Goal: Task Accomplishment & Management: Manage account settings

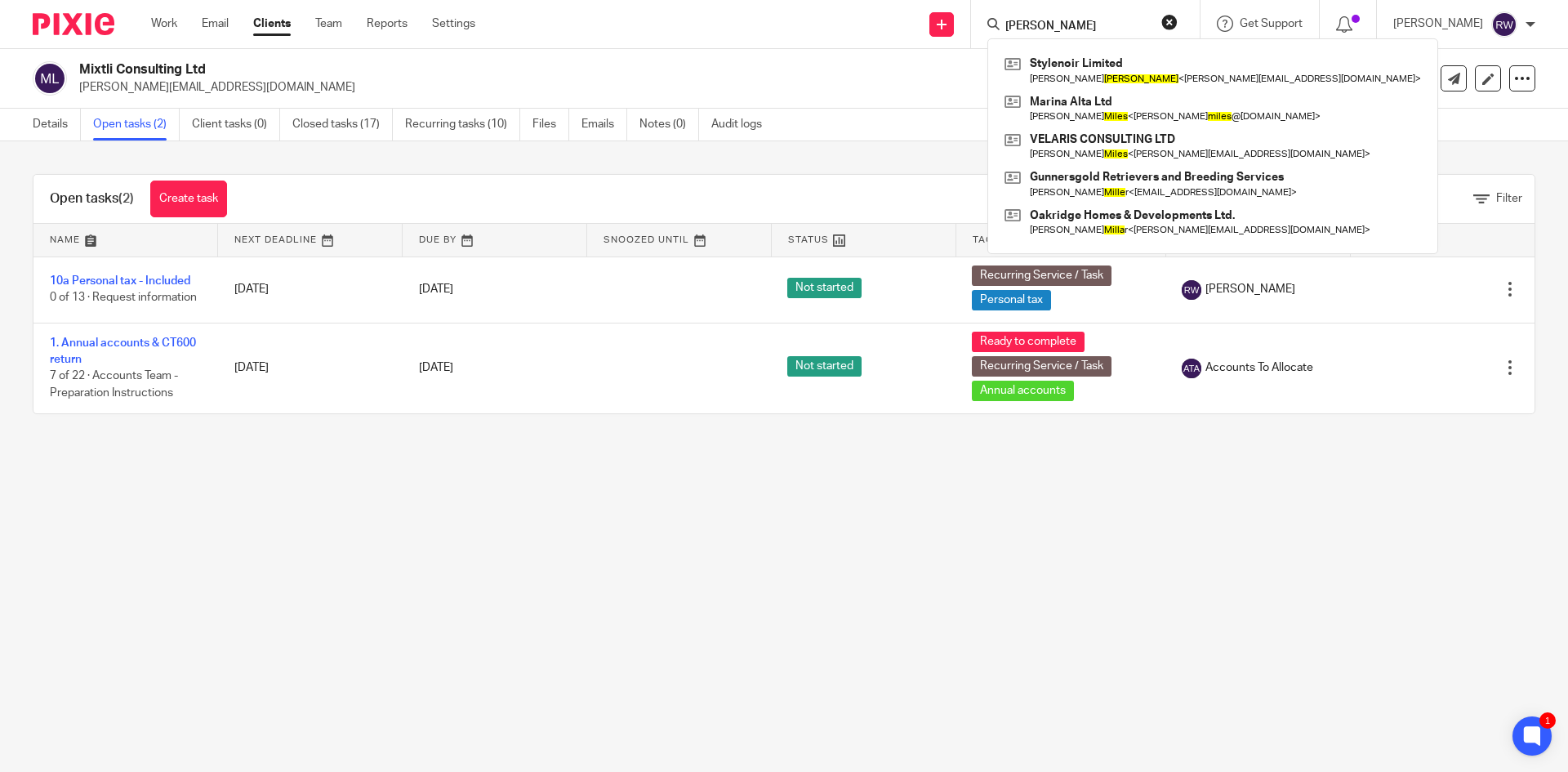
drag, startPoint x: 1081, startPoint y: 24, endPoint x: 842, endPoint y: 24, distance: 239.0
click at [843, 24] on div "Send new email Create task Add client Request signature mills Stylenoir Limited…" at bounding box center [1033, 24] width 1068 height 48
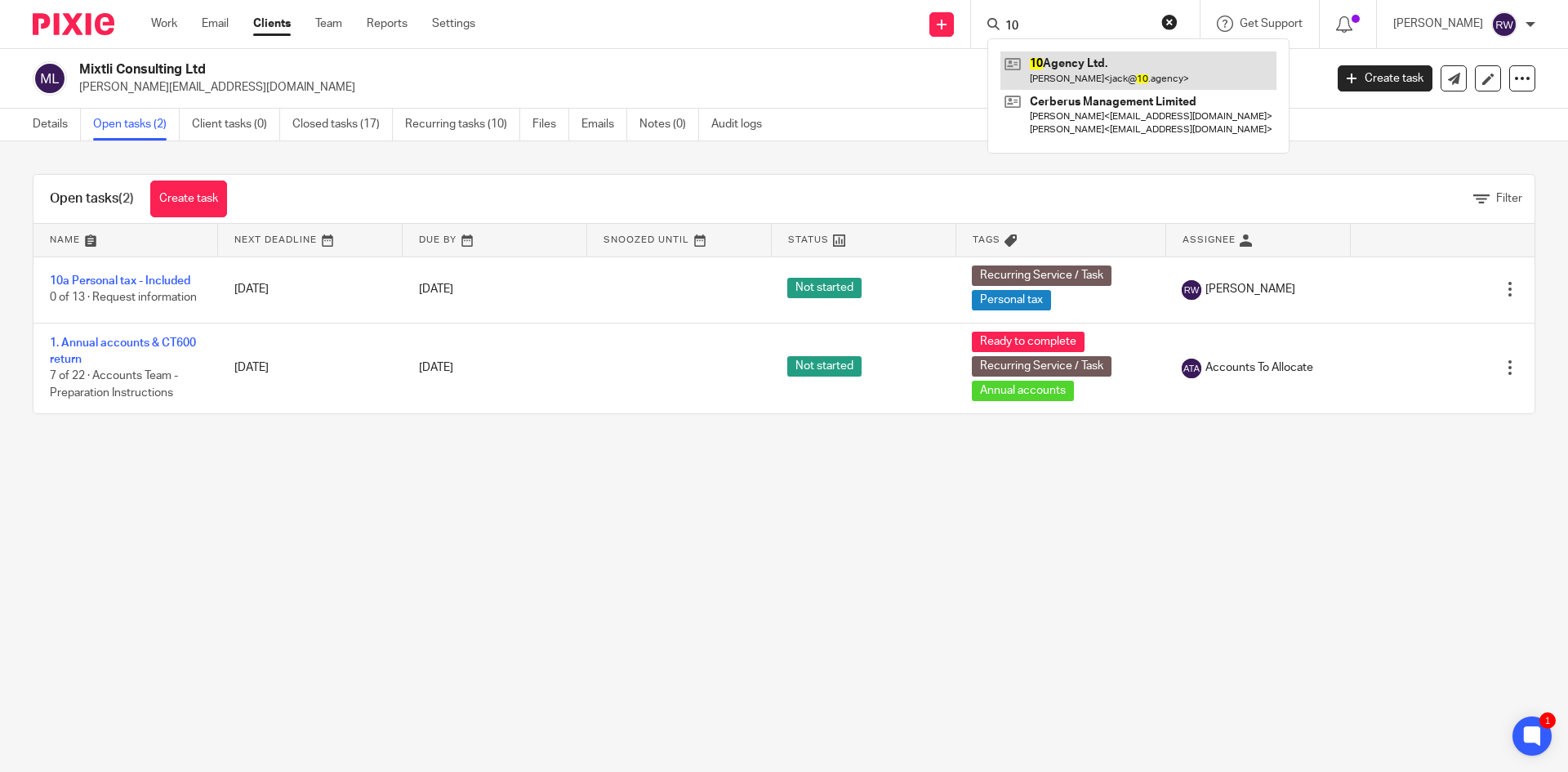
type input "10"
click at [1045, 66] on link at bounding box center [1138, 70] width 276 height 38
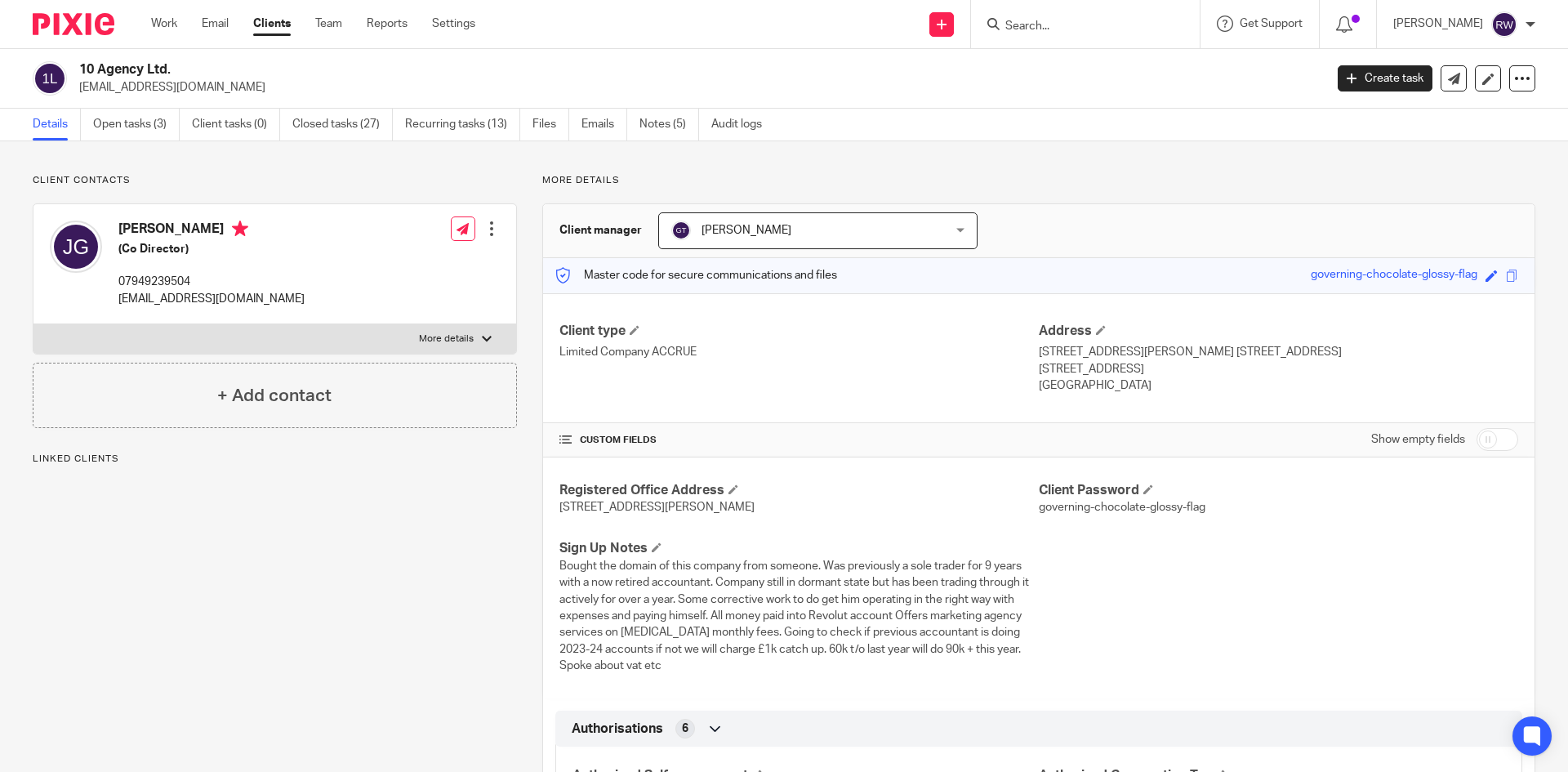
click at [1057, 31] on input "Search" at bounding box center [1077, 26] width 147 height 15
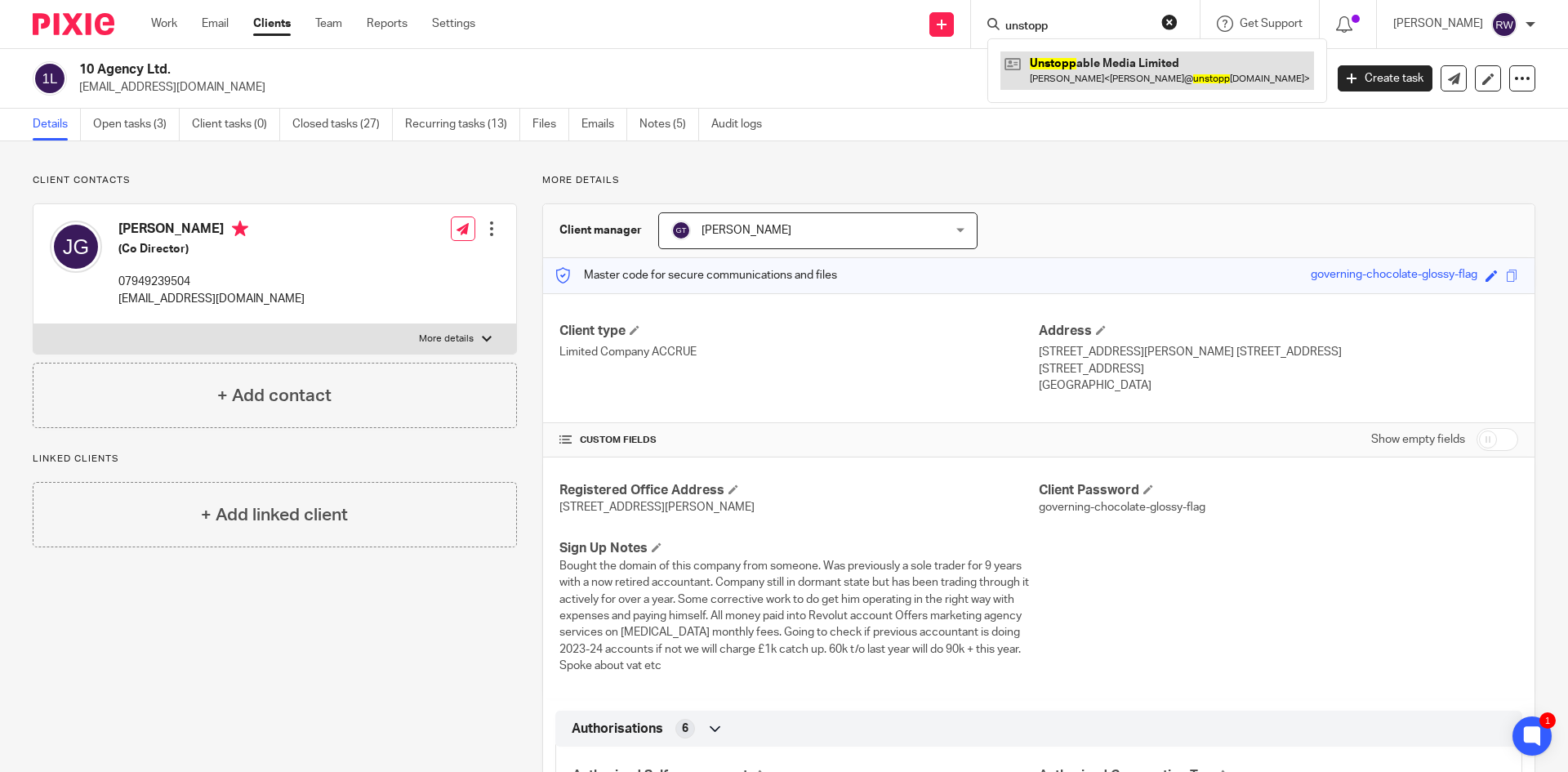
type input "unstopp"
click at [1080, 65] on link at bounding box center [1157, 70] width 313 height 38
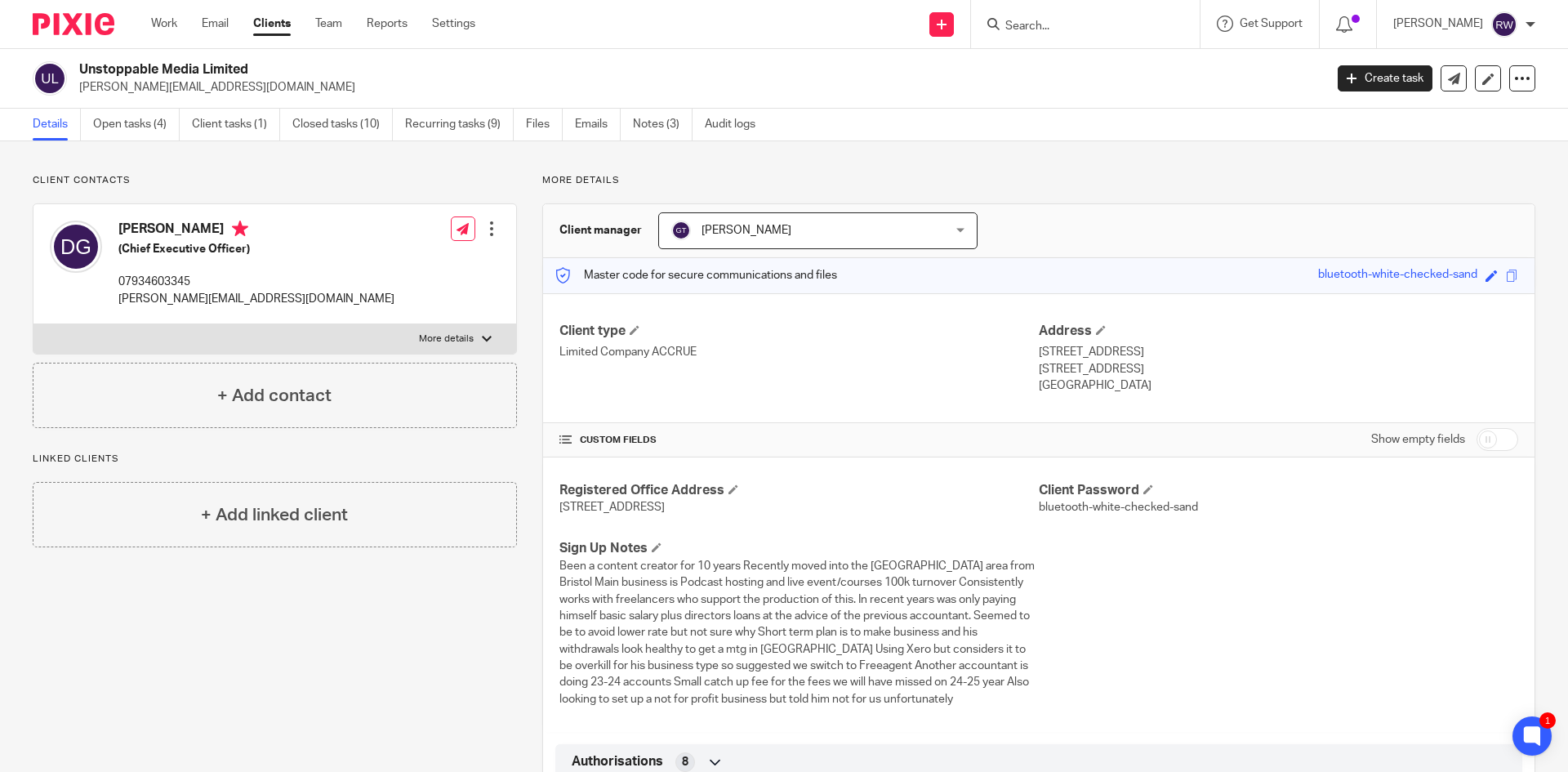
click at [1047, 24] on input "Search" at bounding box center [1077, 26] width 147 height 15
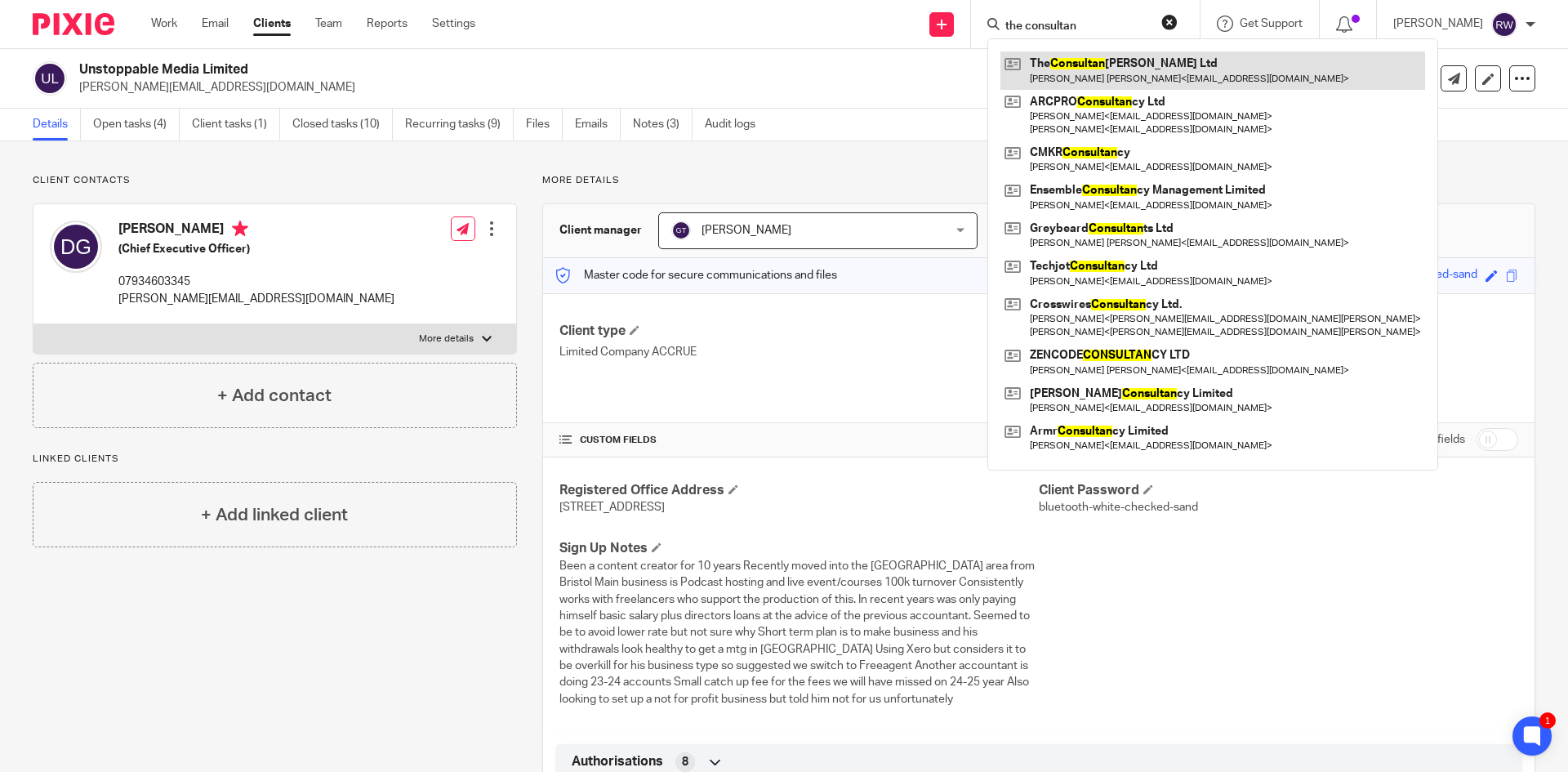
type input "the consultan"
click at [1069, 57] on link at bounding box center [1213, 70] width 424 height 38
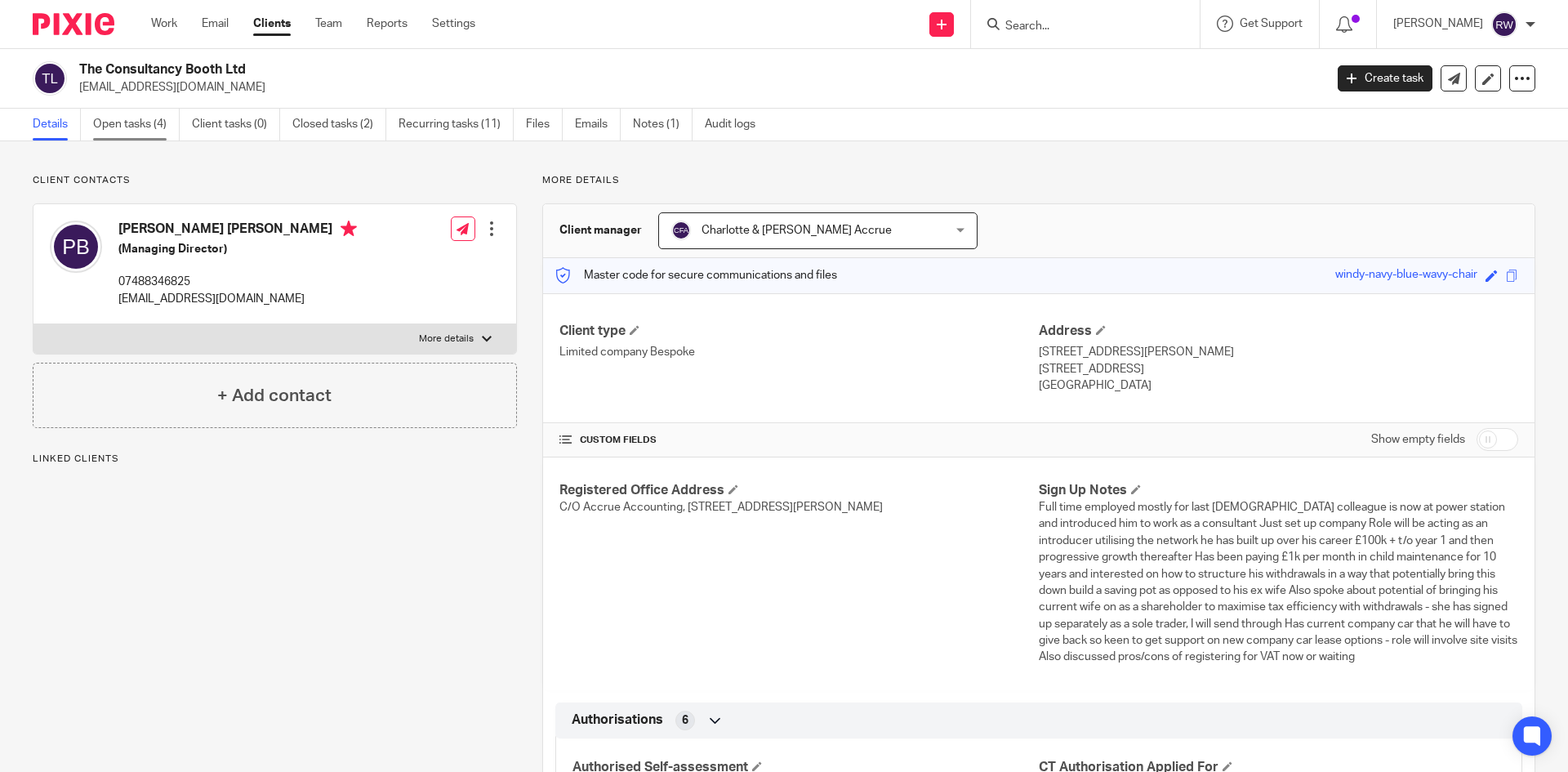
click at [139, 128] on link "Open tasks (4)" at bounding box center [136, 124] width 86 height 31
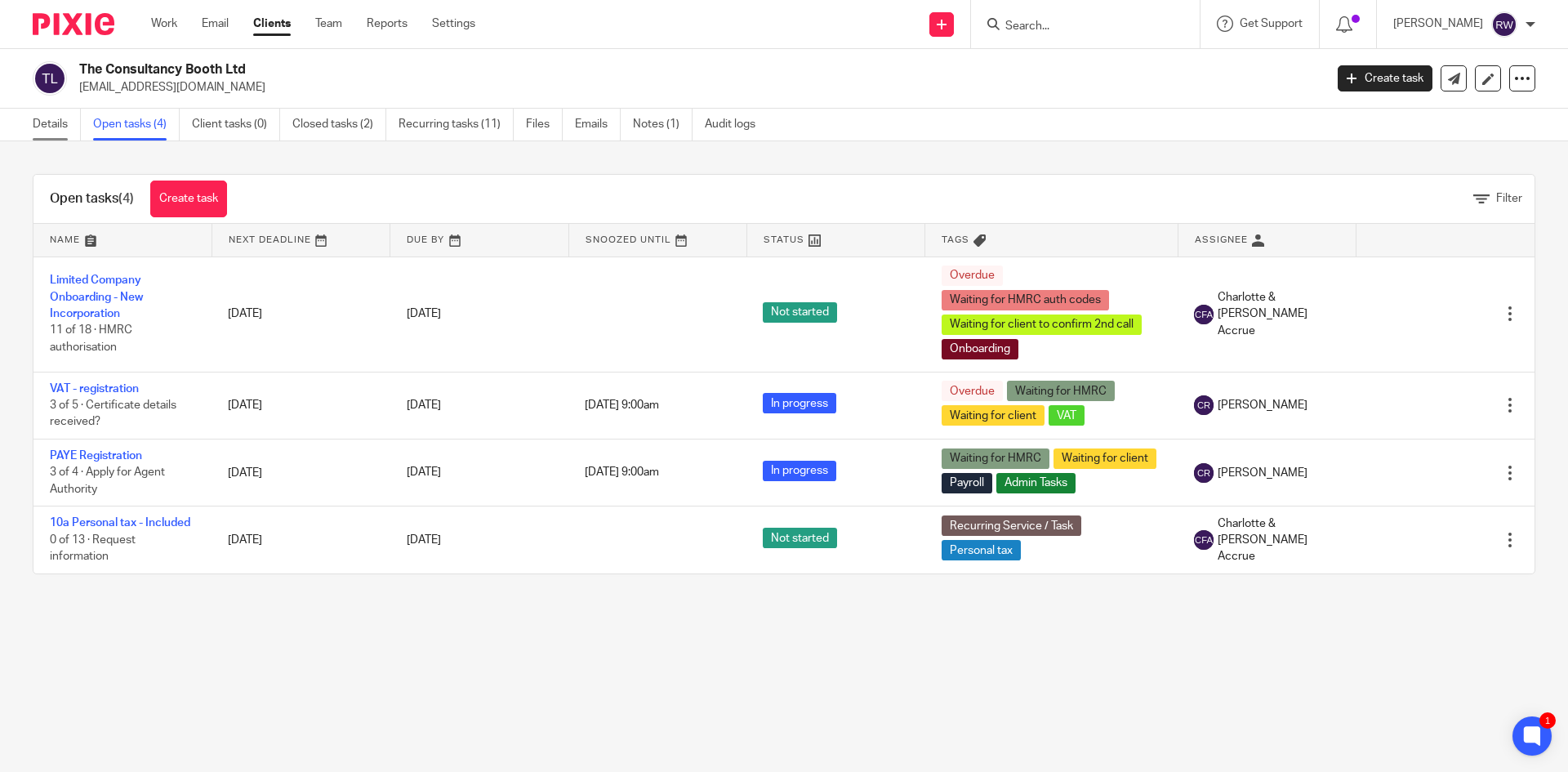
click at [57, 130] on link "Details" at bounding box center [56, 124] width 48 height 31
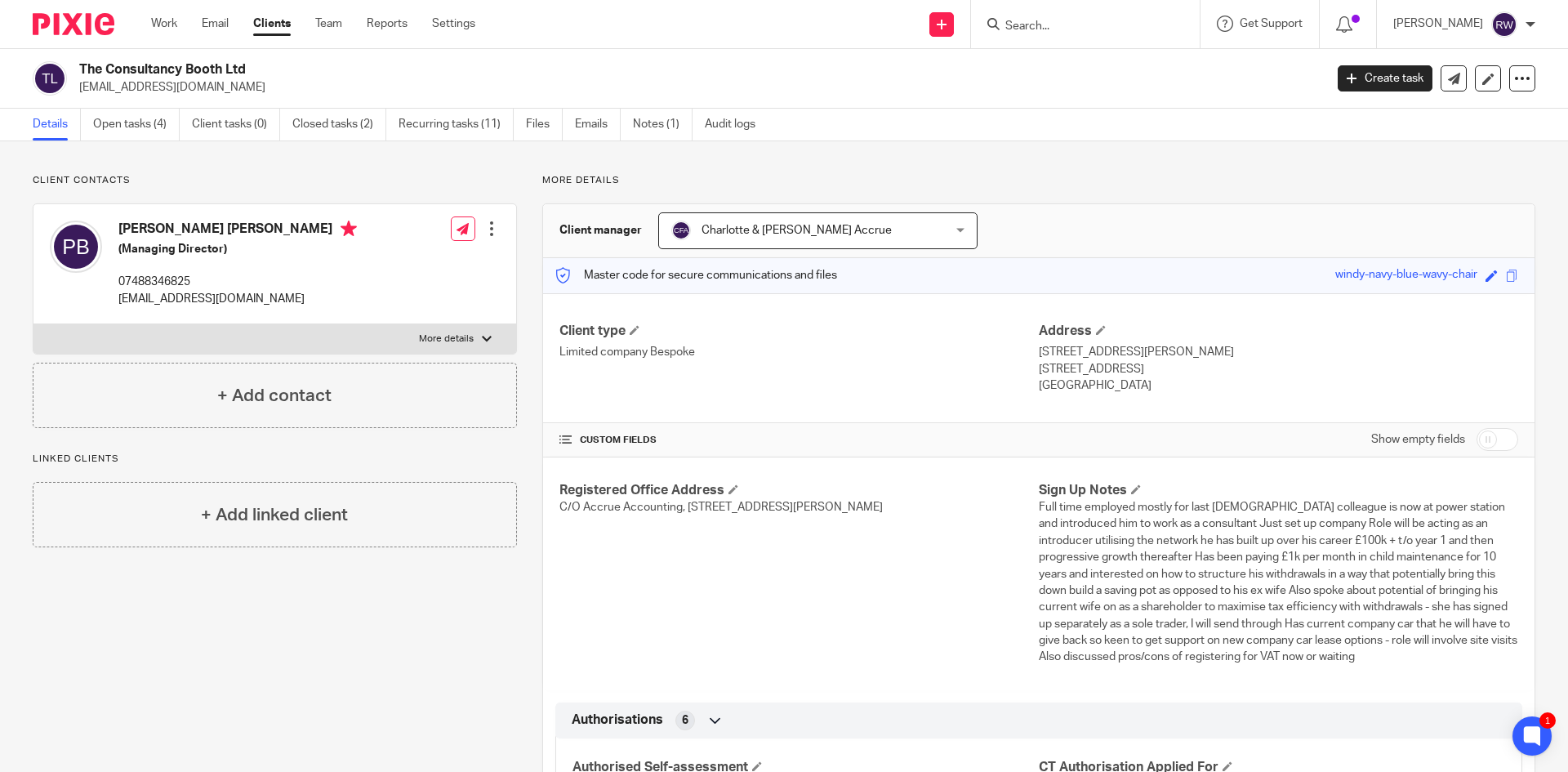
click at [1073, 24] on input "Search" at bounding box center [1077, 26] width 147 height 15
type input "mp ma"
click at [1077, 69] on link at bounding box center [1138, 70] width 276 height 38
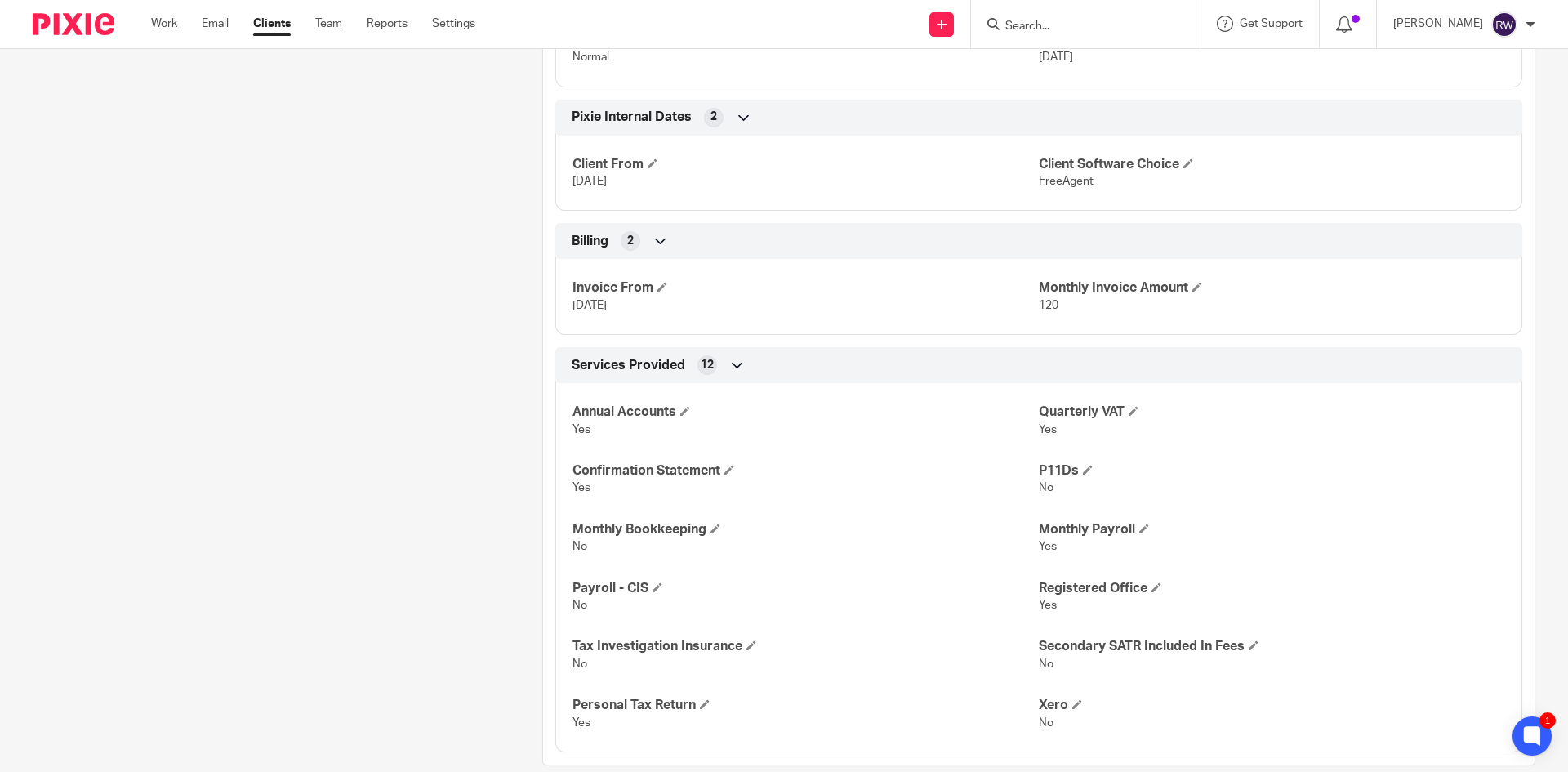
scroll to position [1986, 0]
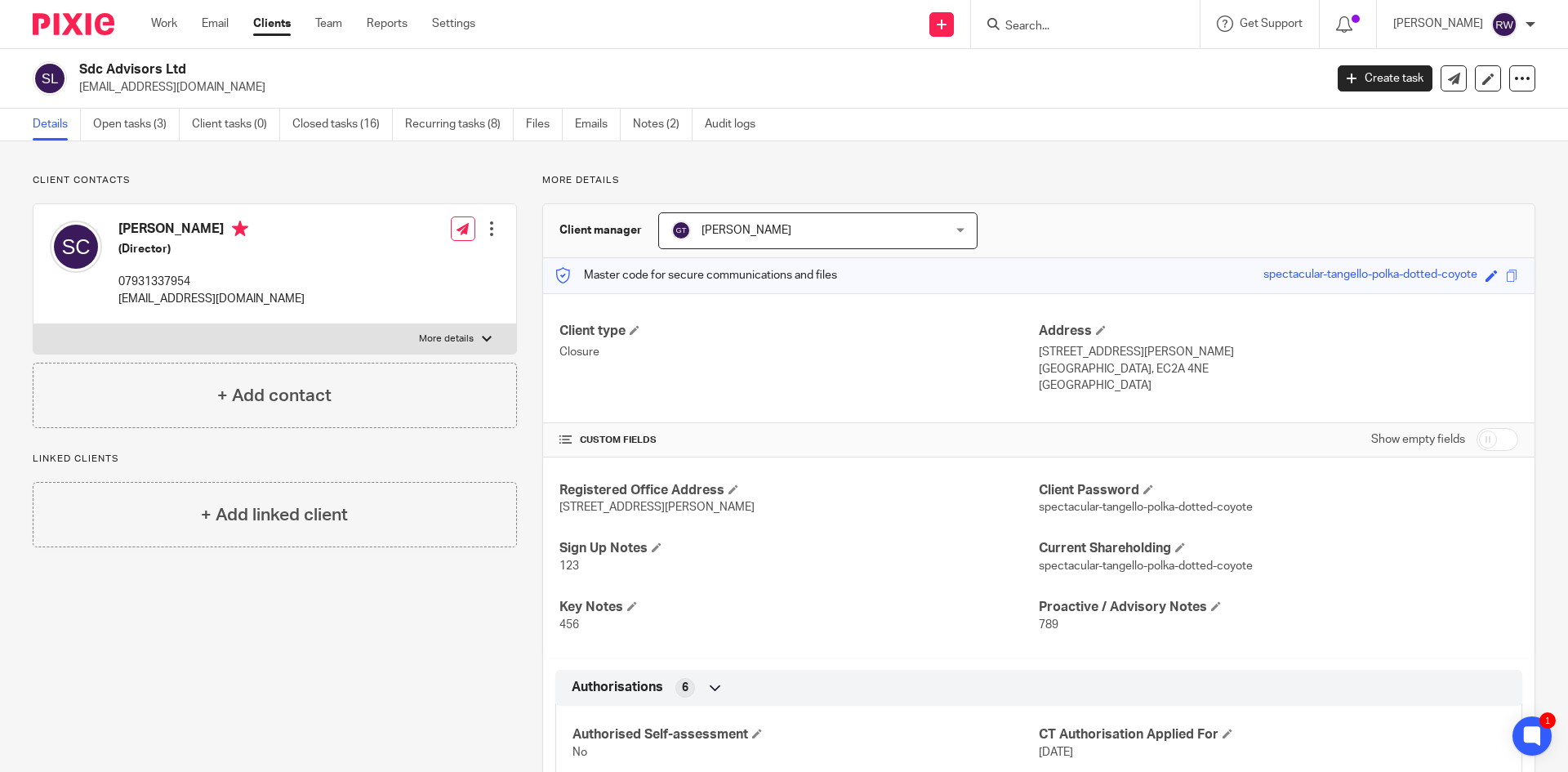
click at [422, 336] on p "More details" at bounding box center [446, 339] width 55 height 13
click at [33, 324] on input "More details" at bounding box center [32, 323] width 1 height 1
checkbox input "true"
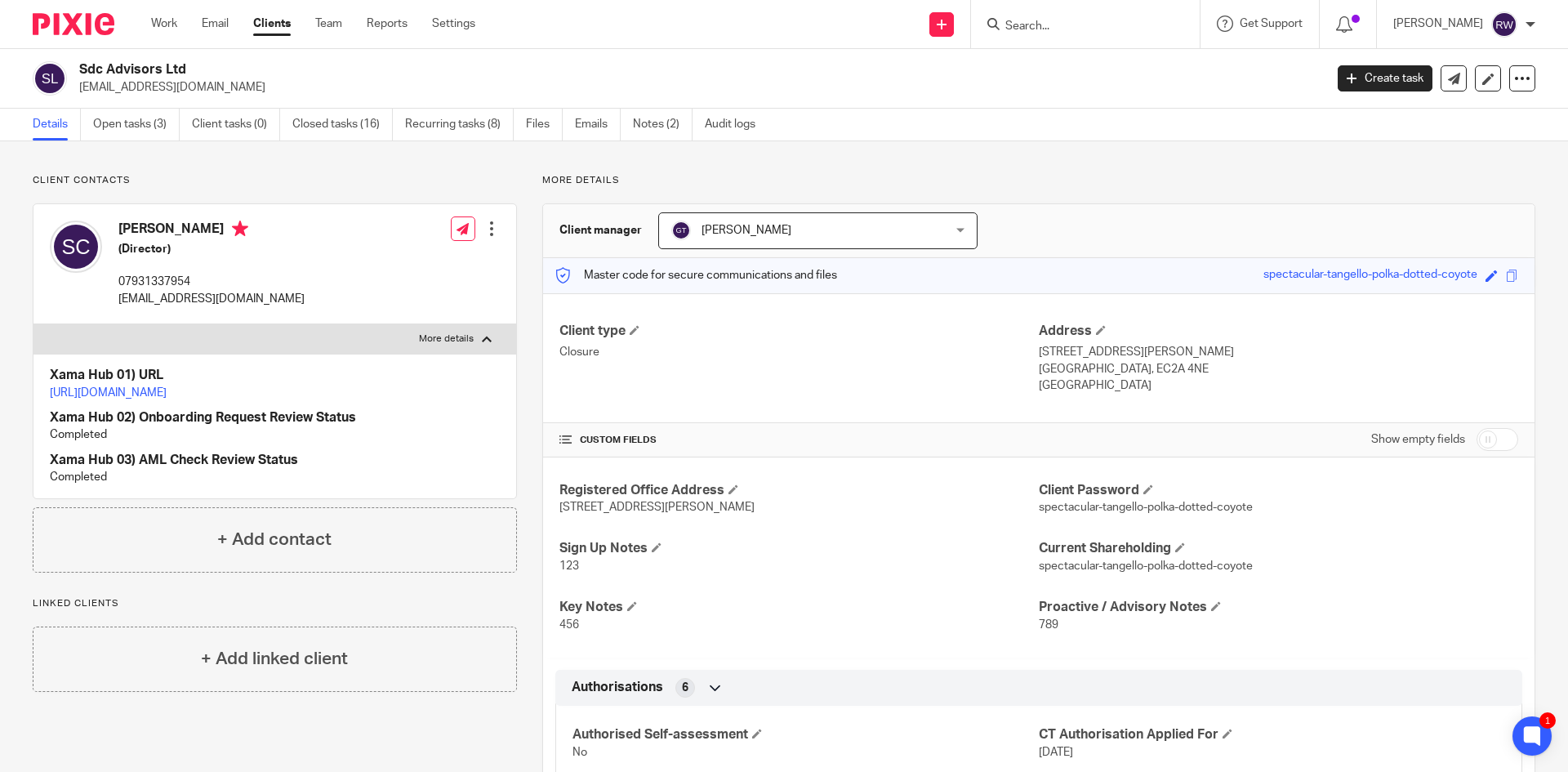
click at [167, 398] on link "[URL][DOMAIN_NAME]" at bounding box center [108, 392] width 117 height 11
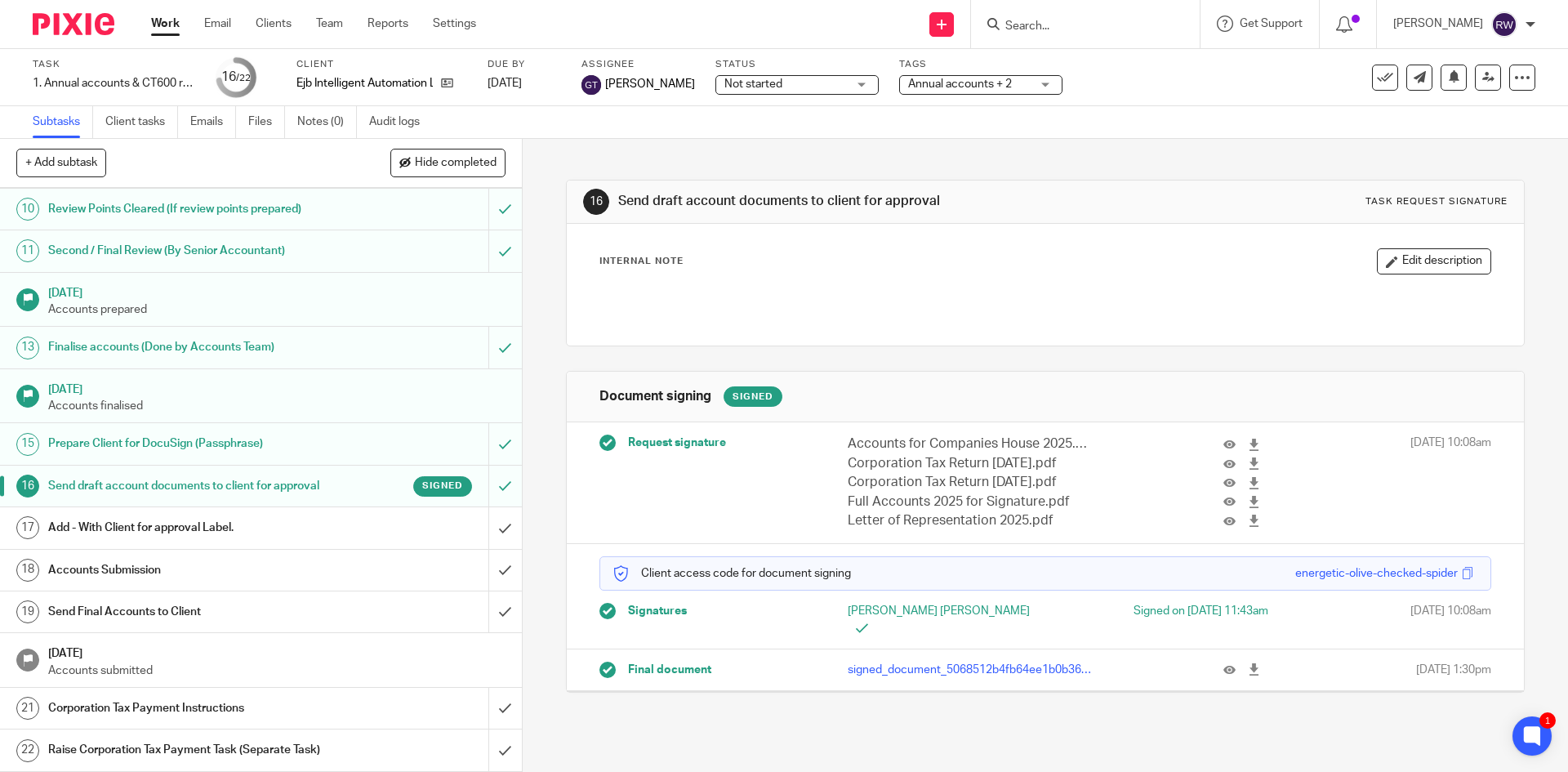
scroll to position [438, 0]
drag, startPoint x: 295, startPoint y: 85, endPoint x: 423, endPoint y: 86, distance: 128.0
click at [423, 86] on div "Task 1. Annual accounts & CT600 return Save 1. Annual accounts & CT600 return 1…" at bounding box center [658, 77] width 1252 height 39
copy p "Ejb Intelligent Automatio"
click at [1039, 25] on input "Search" at bounding box center [1077, 26] width 147 height 15
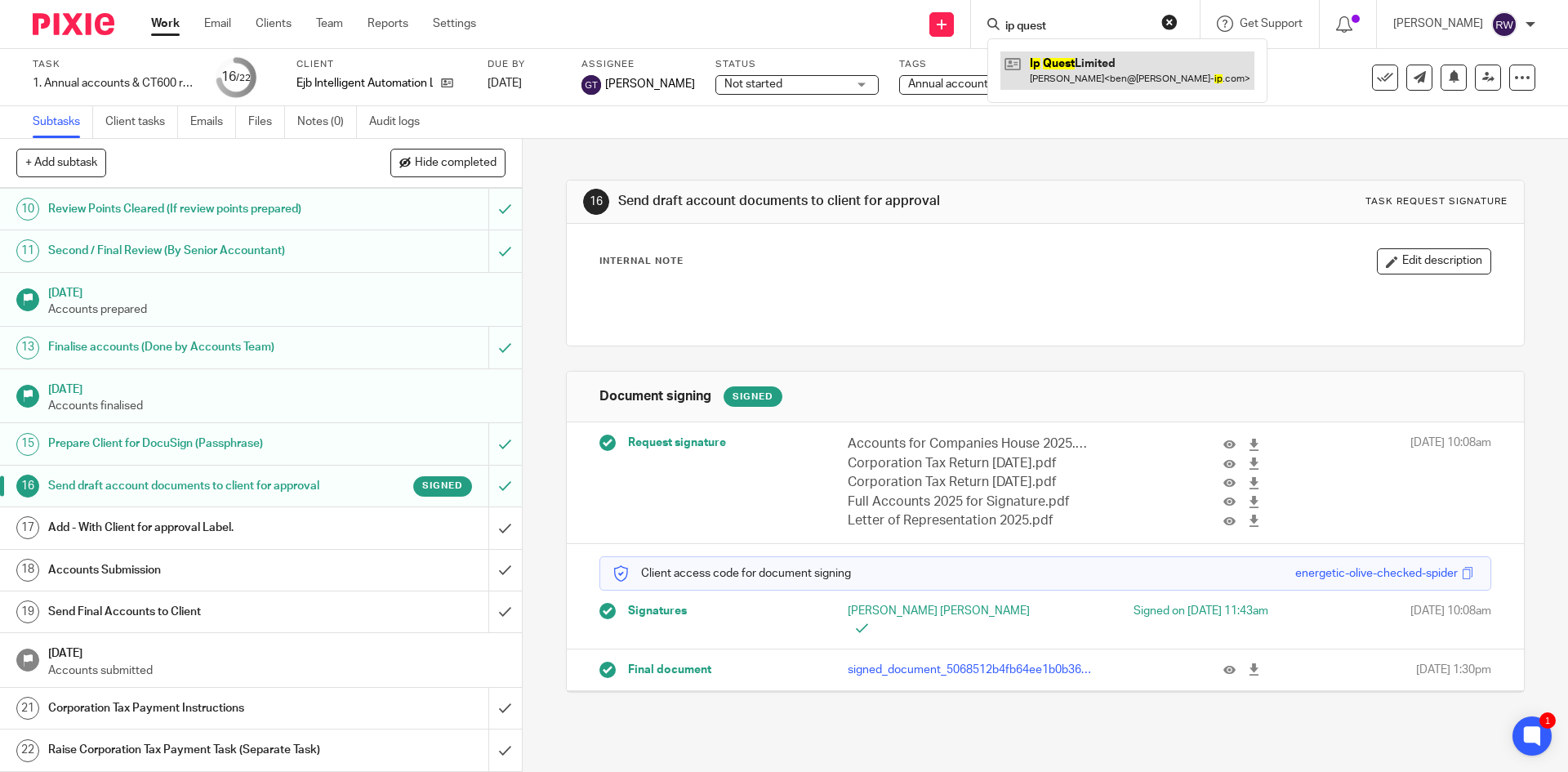
type input "ip quest"
click at [1058, 70] on link at bounding box center [1127, 70] width 254 height 38
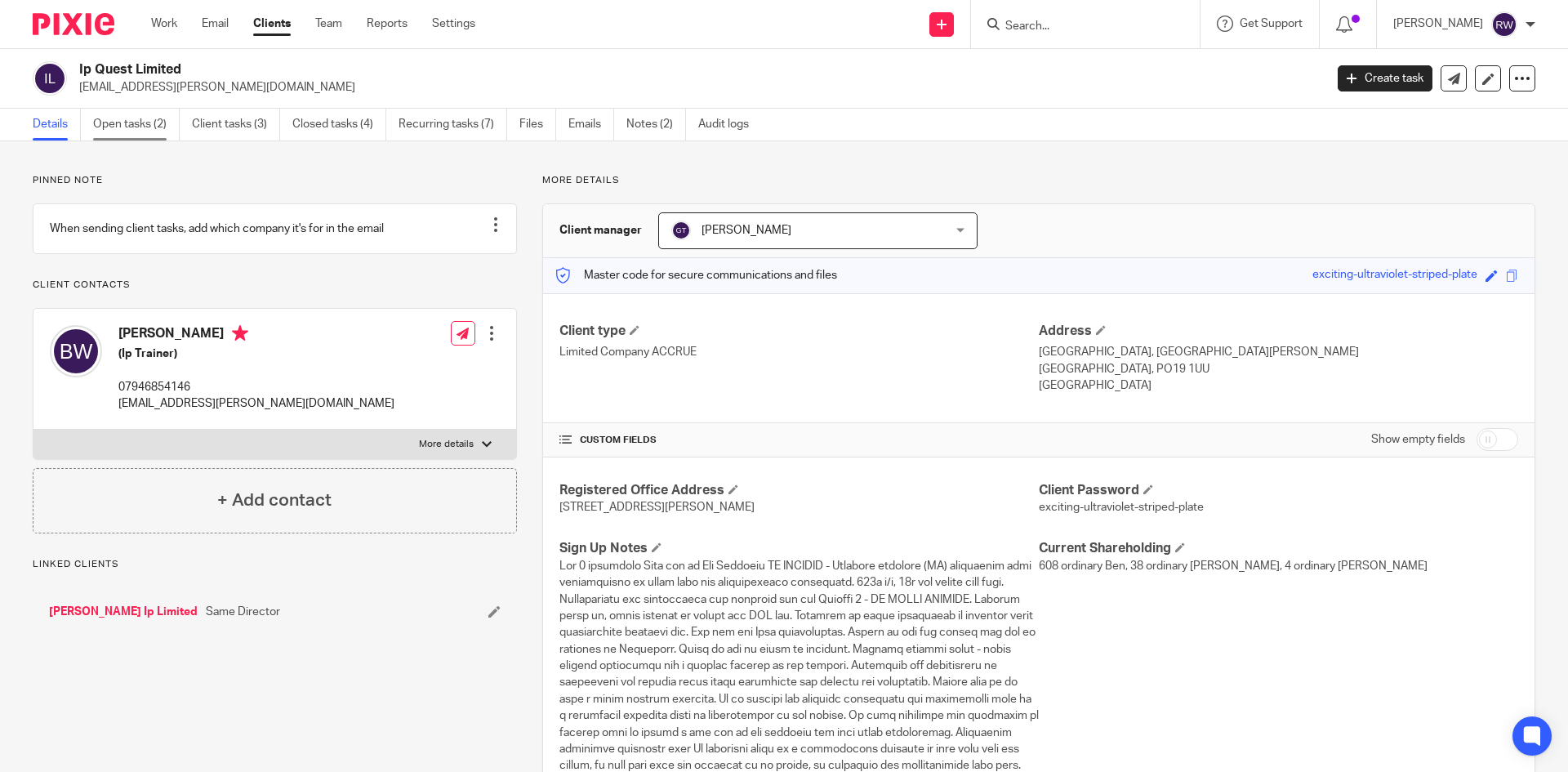
click at [158, 119] on link "Open tasks (2)" at bounding box center [136, 124] width 86 height 31
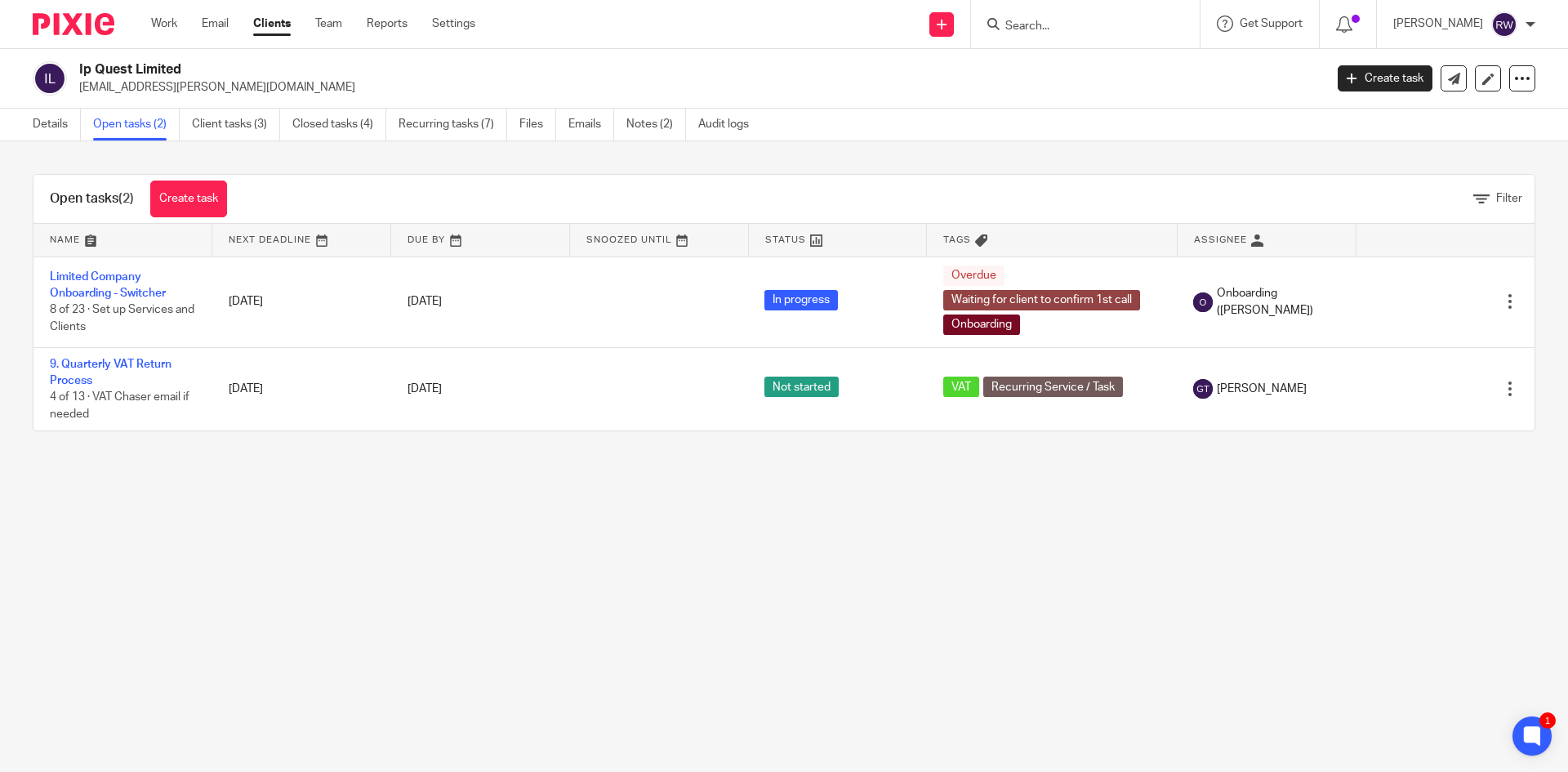
click at [1083, 19] on input "Search" at bounding box center [1077, 26] width 147 height 15
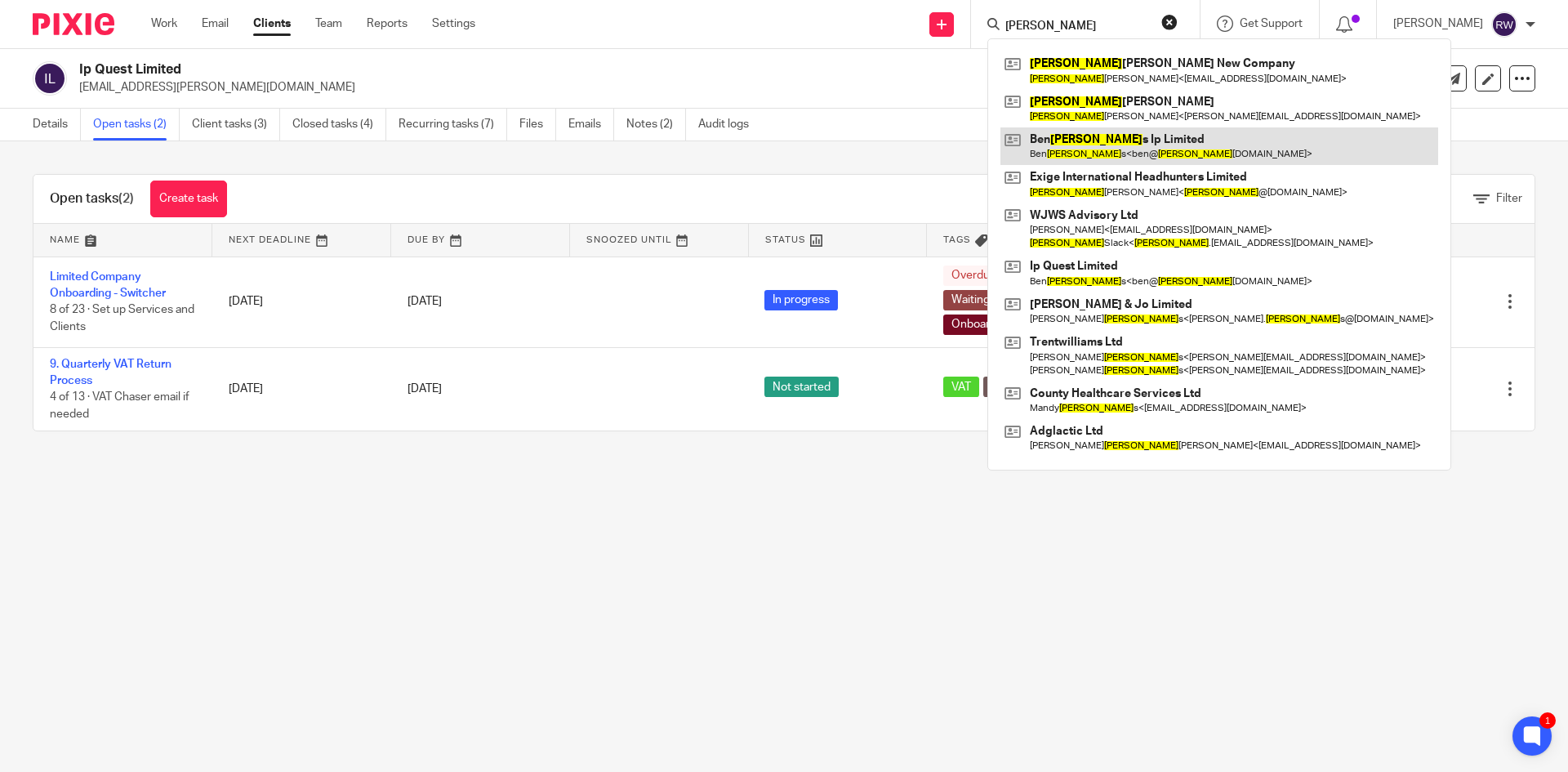
type input "[PERSON_NAME]"
click at [1128, 163] on link at bounding box center [1219, 146] width 437 height 38
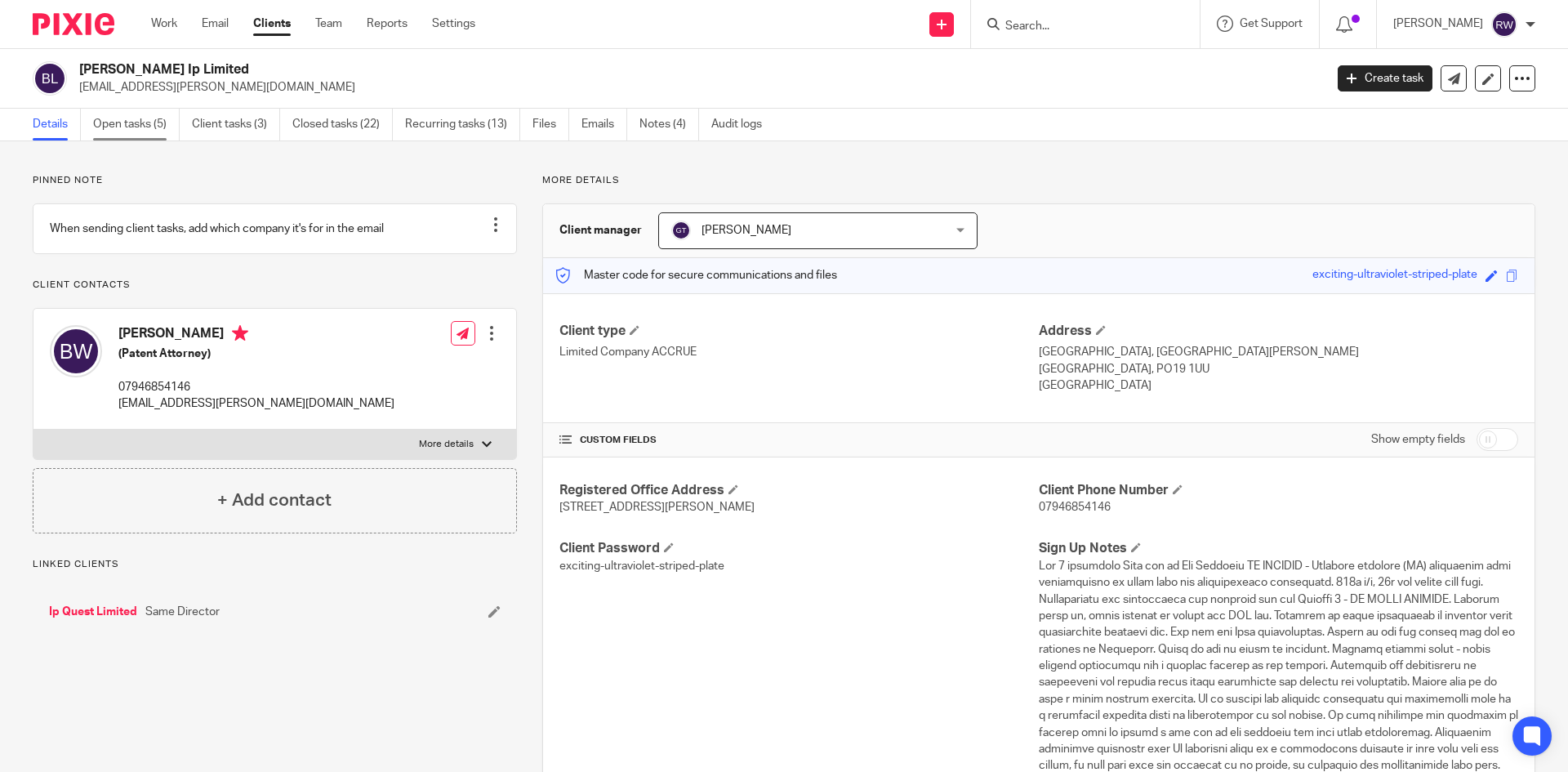
click at [145, 135] on link "Open tasks (5)" at bounding box center [136, 124] width 86 height 31
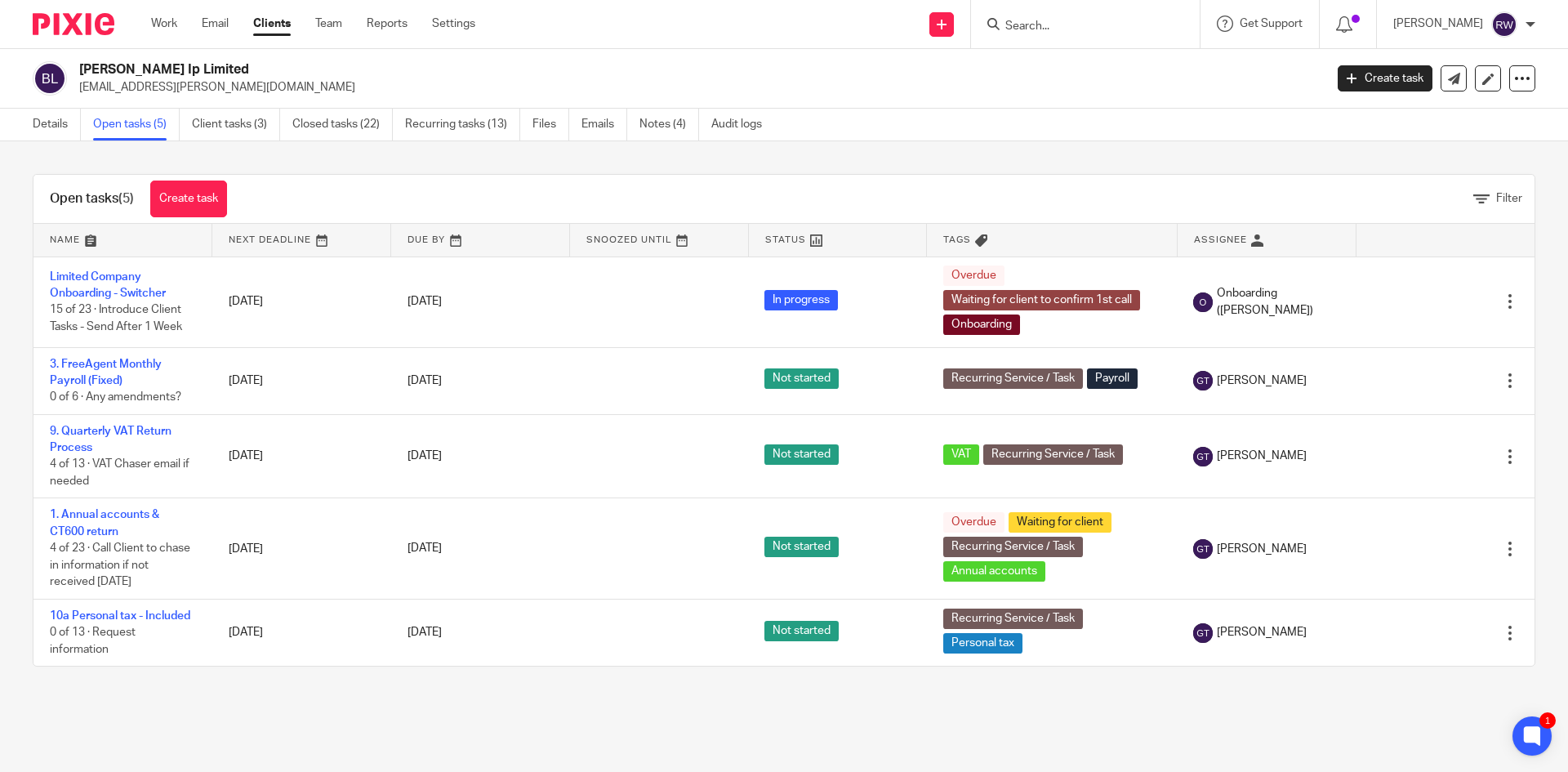
click at [1054, 20] on input "Search" at bounding box center [1077, 26] width 147 height 15
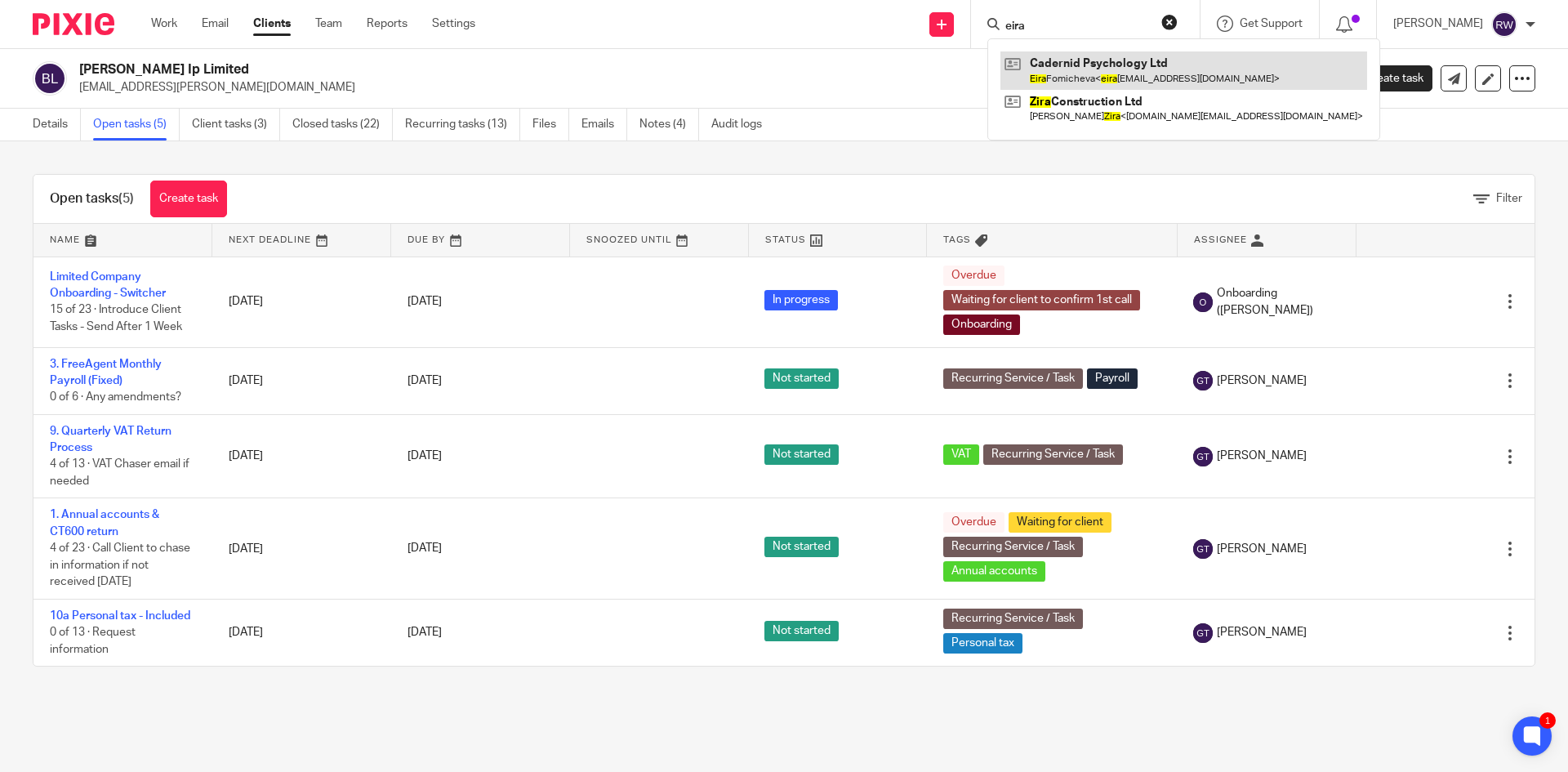
type input "eira"
click at [1071, 63] on link at bounding box center [1184, 70] width 367 height 38
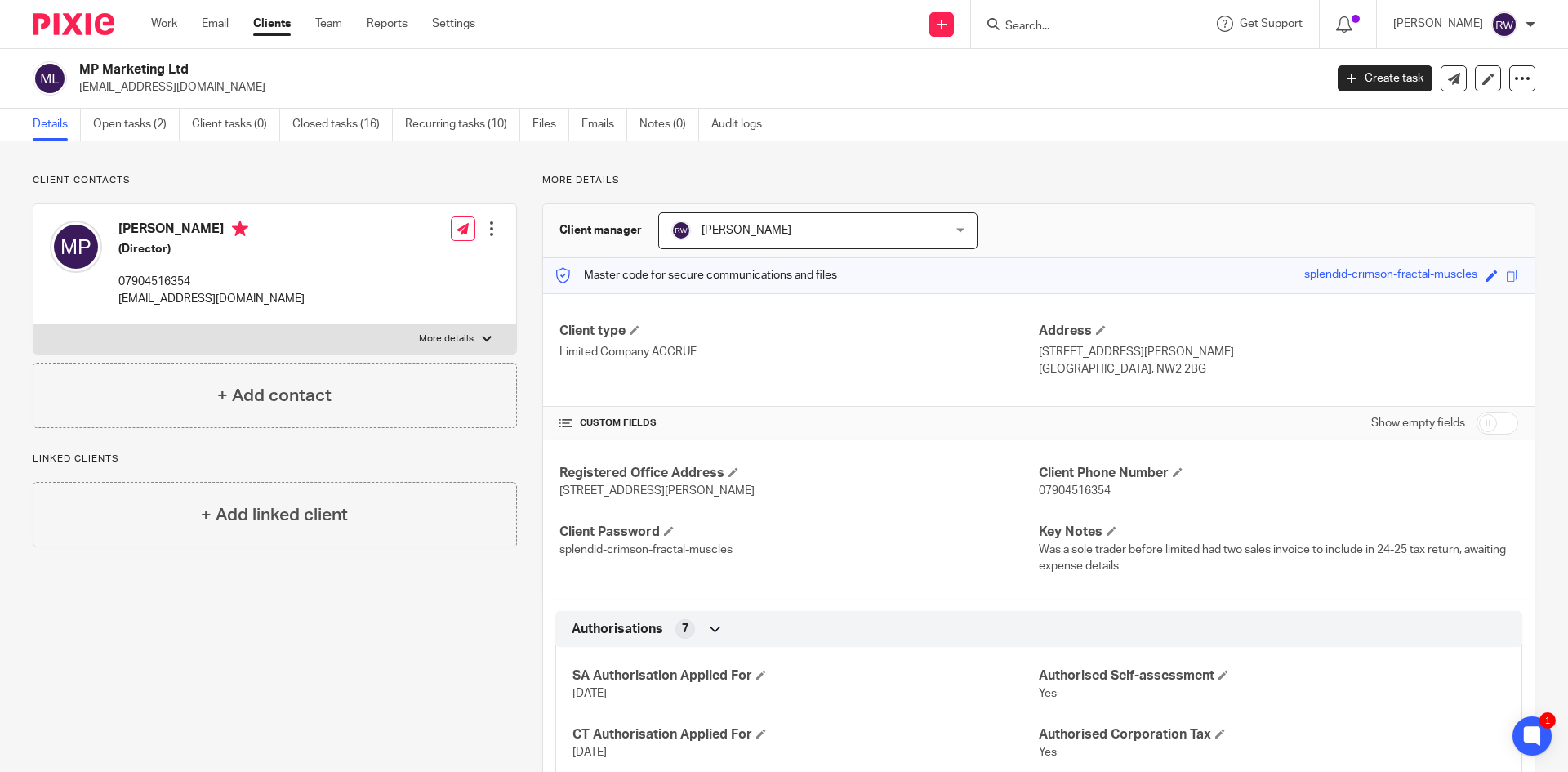
click at [1051, 33] on input "Search" at bounding box center [1077, 26] width 147 height 15
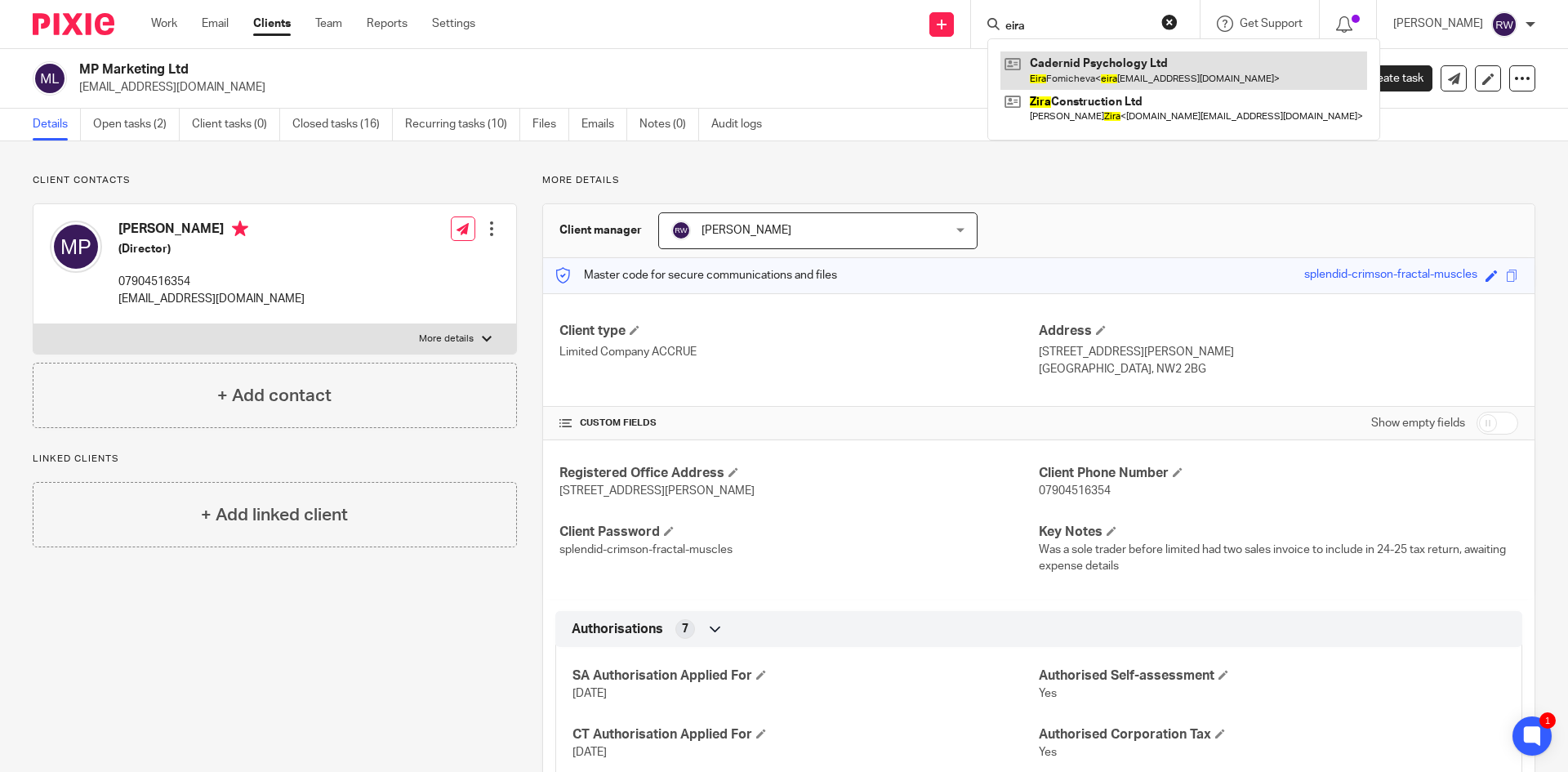
type input "eira"
click at [1076, 70] on link at bounding box center [1184, 70] width 367 height 38
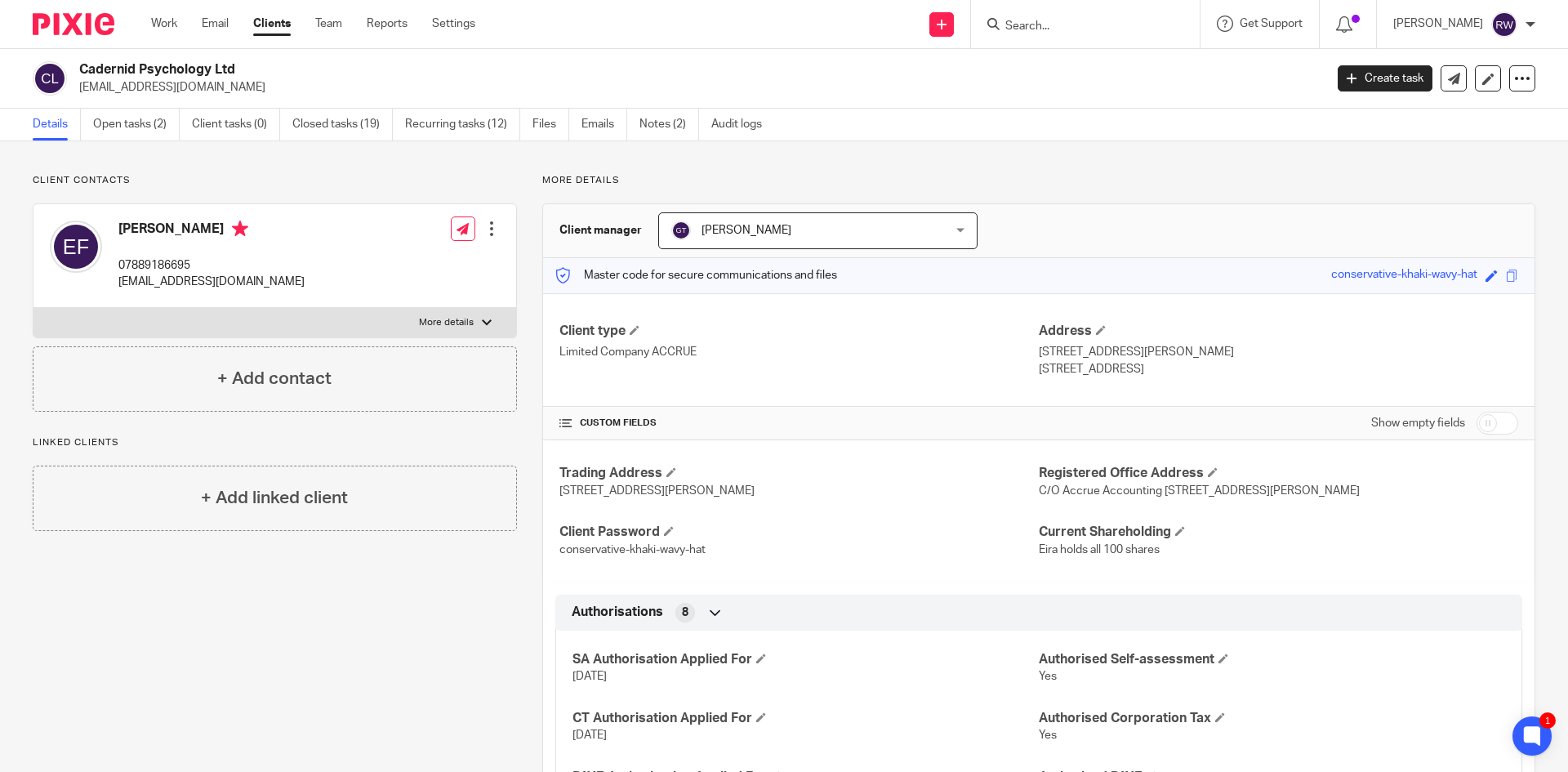
click at [1040, 24] on input "Search" at bounding box center [1077, 26] width 147 height 15
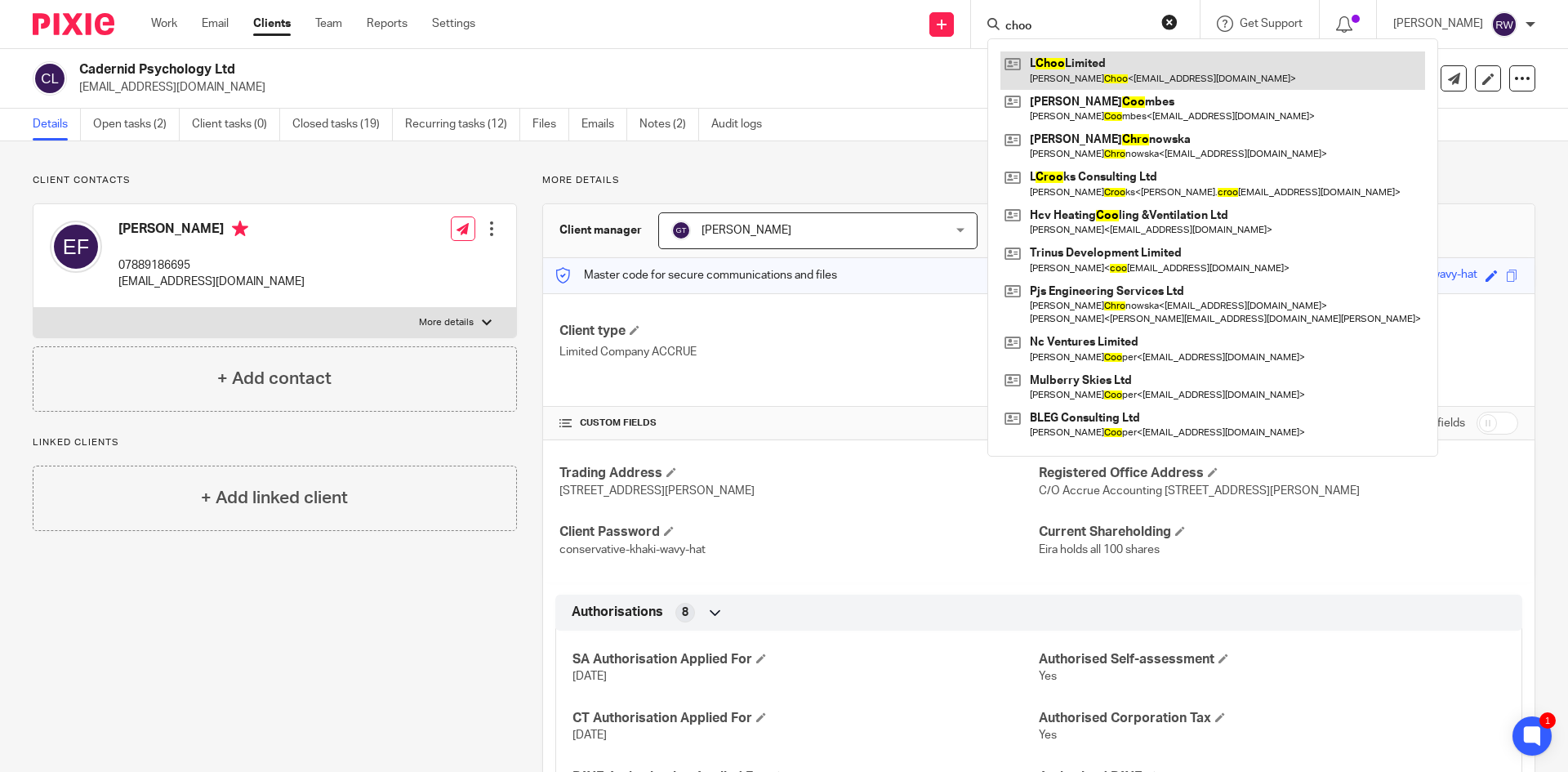
type input "choo"
click at [1069, 59] on link at bounding box center [1213, 70] width 424 height 38
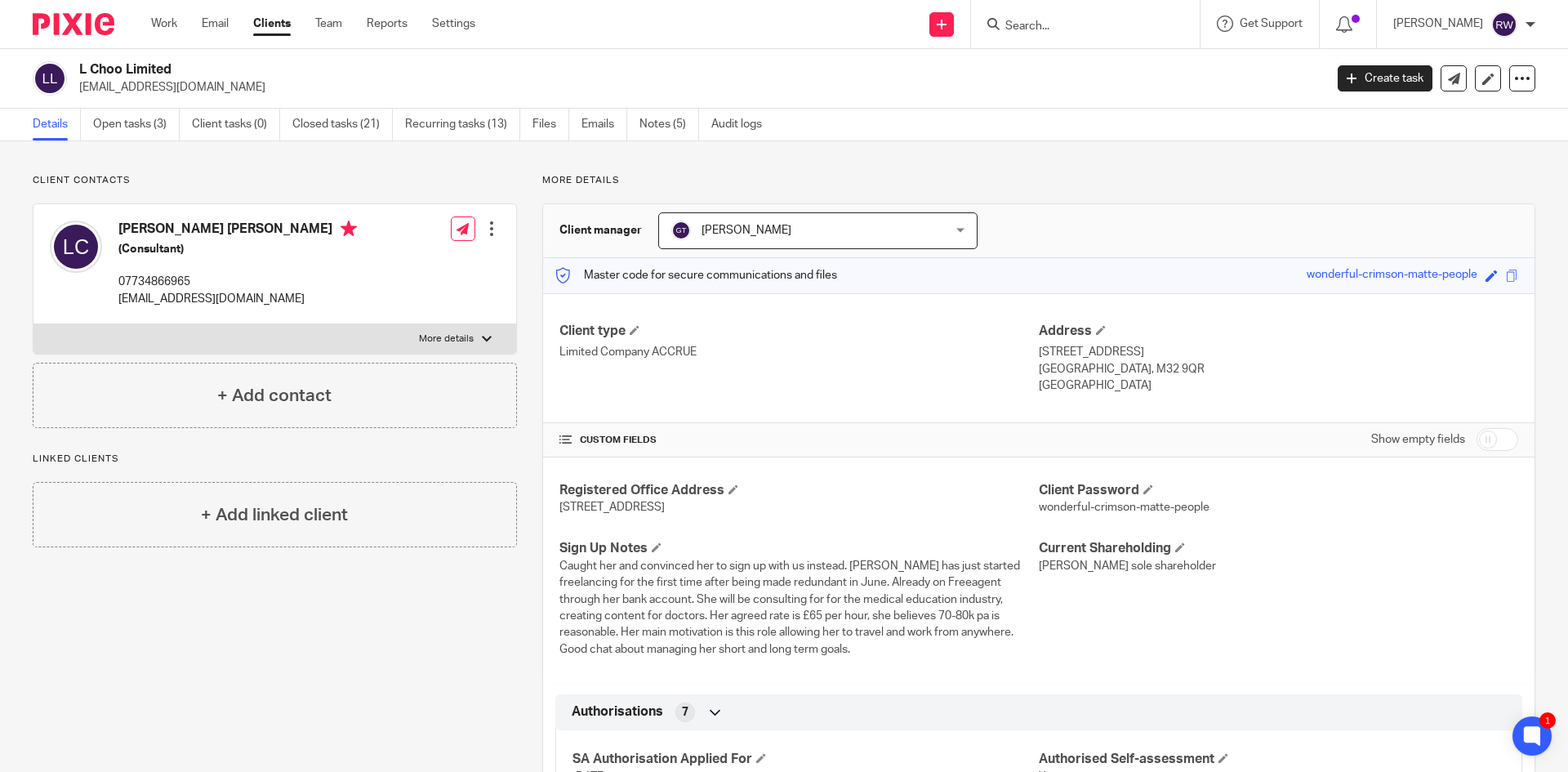
click at [1068, 25] on input "Search" at bounding box center [1077, 26] width 147 height 15
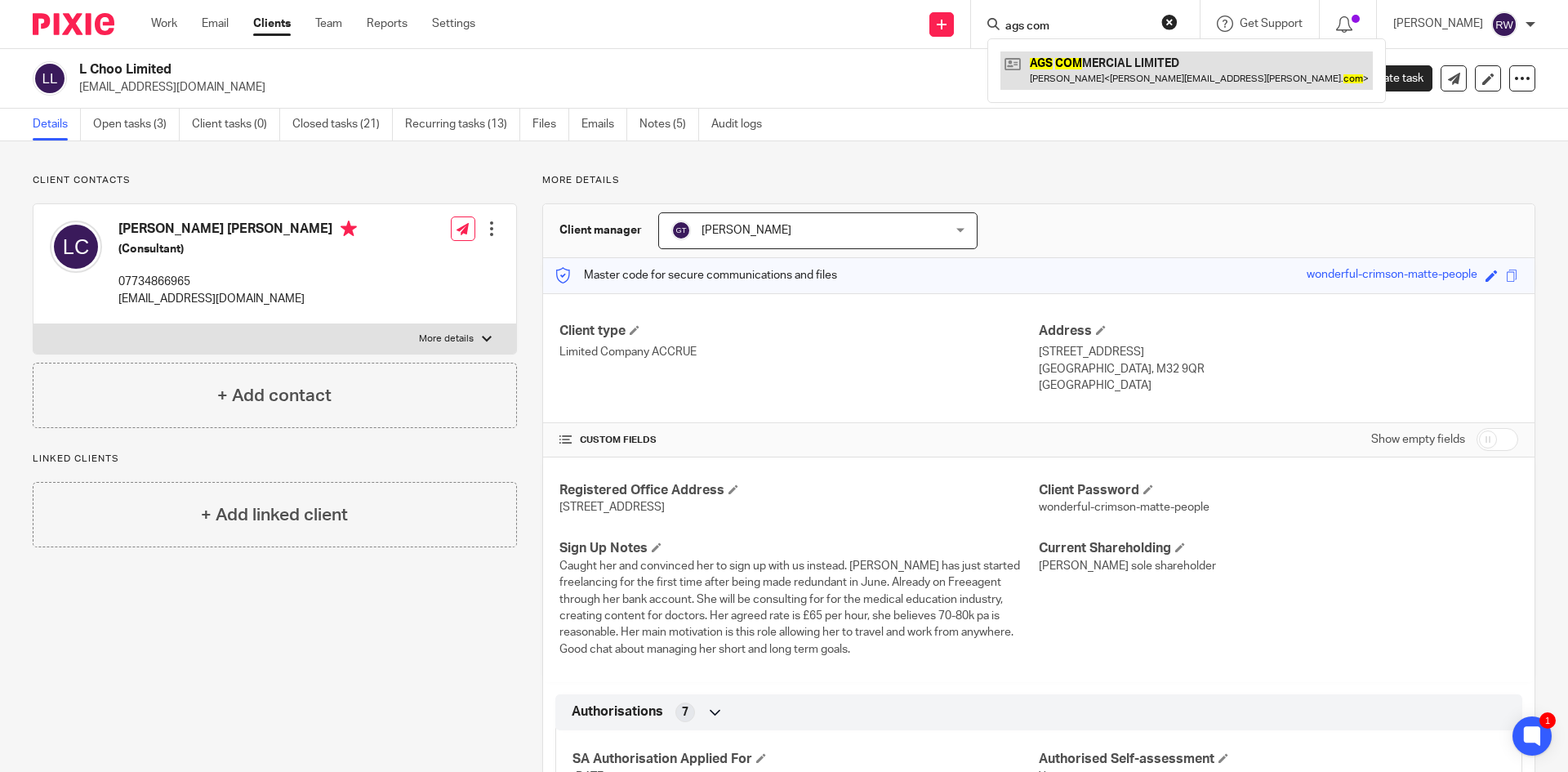
type input "ags com"
click at [1089, 65] on link at bounding box center [1186, 70] width 373 height 38
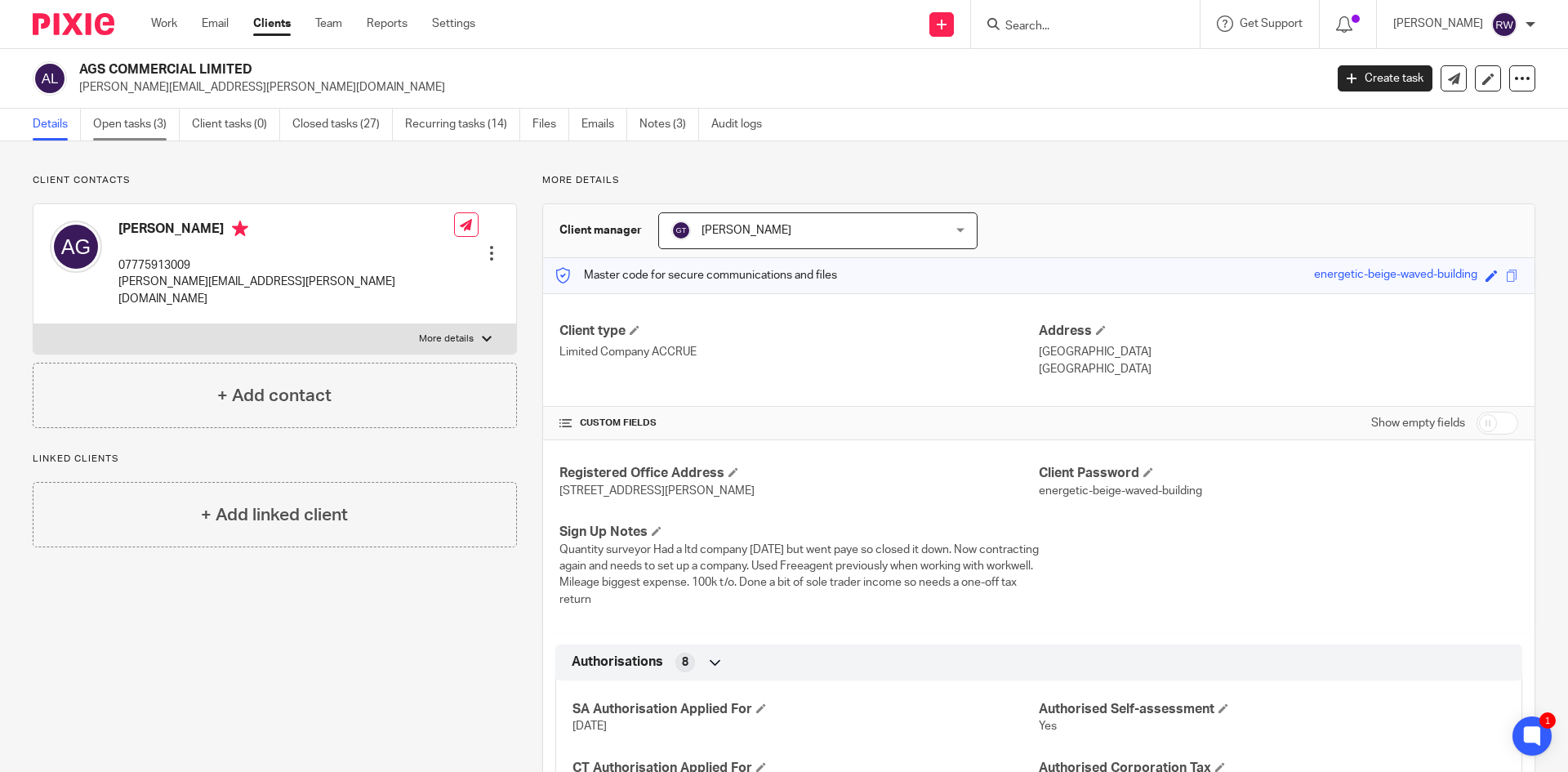
click at [157, 128] on link "Open tasks (3)" at bounding box center [136, 124] width 86 height 31
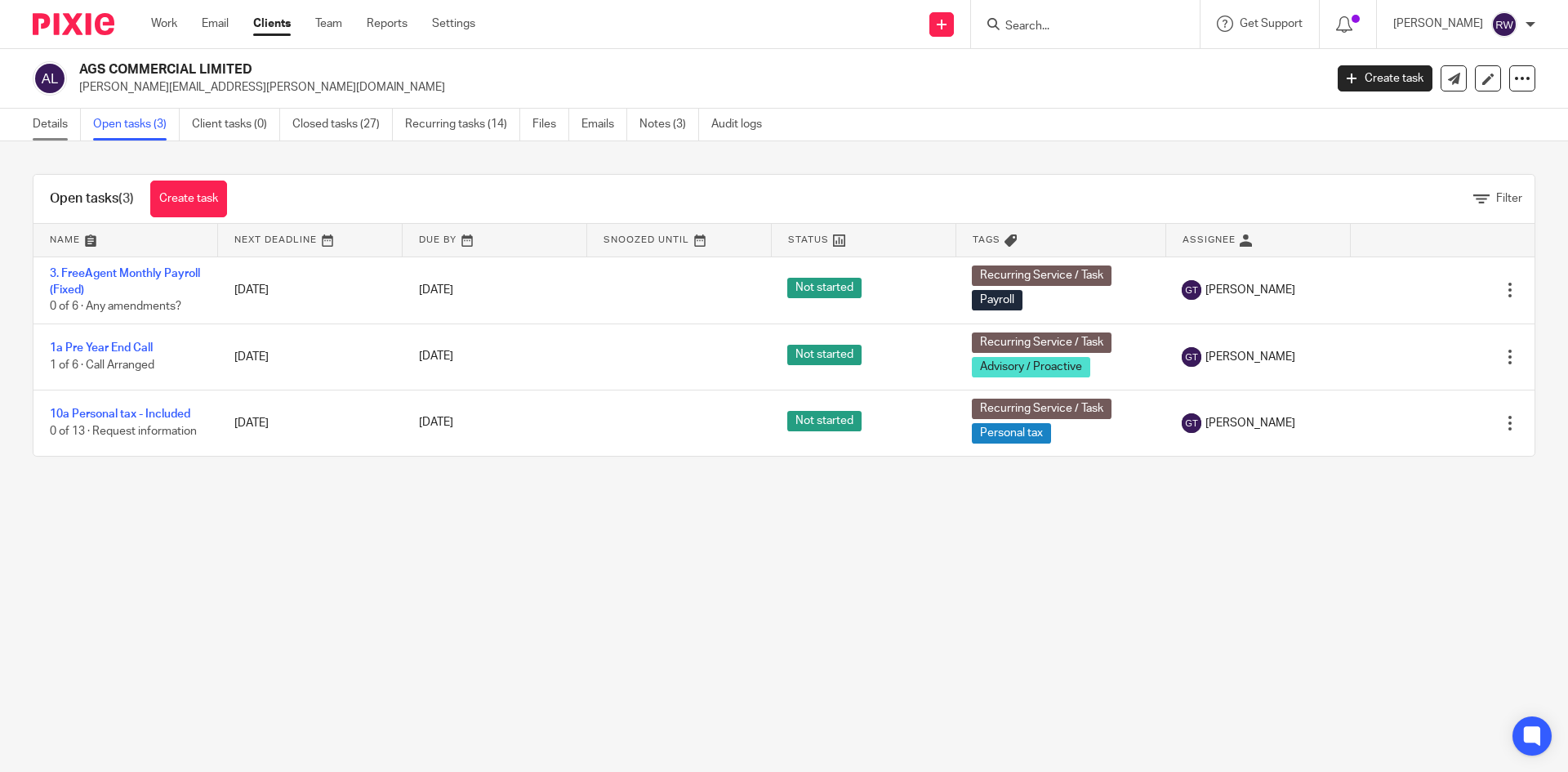
click at [70, 113] on link "Details" at bounding box center [56, 124] width 48 height 31
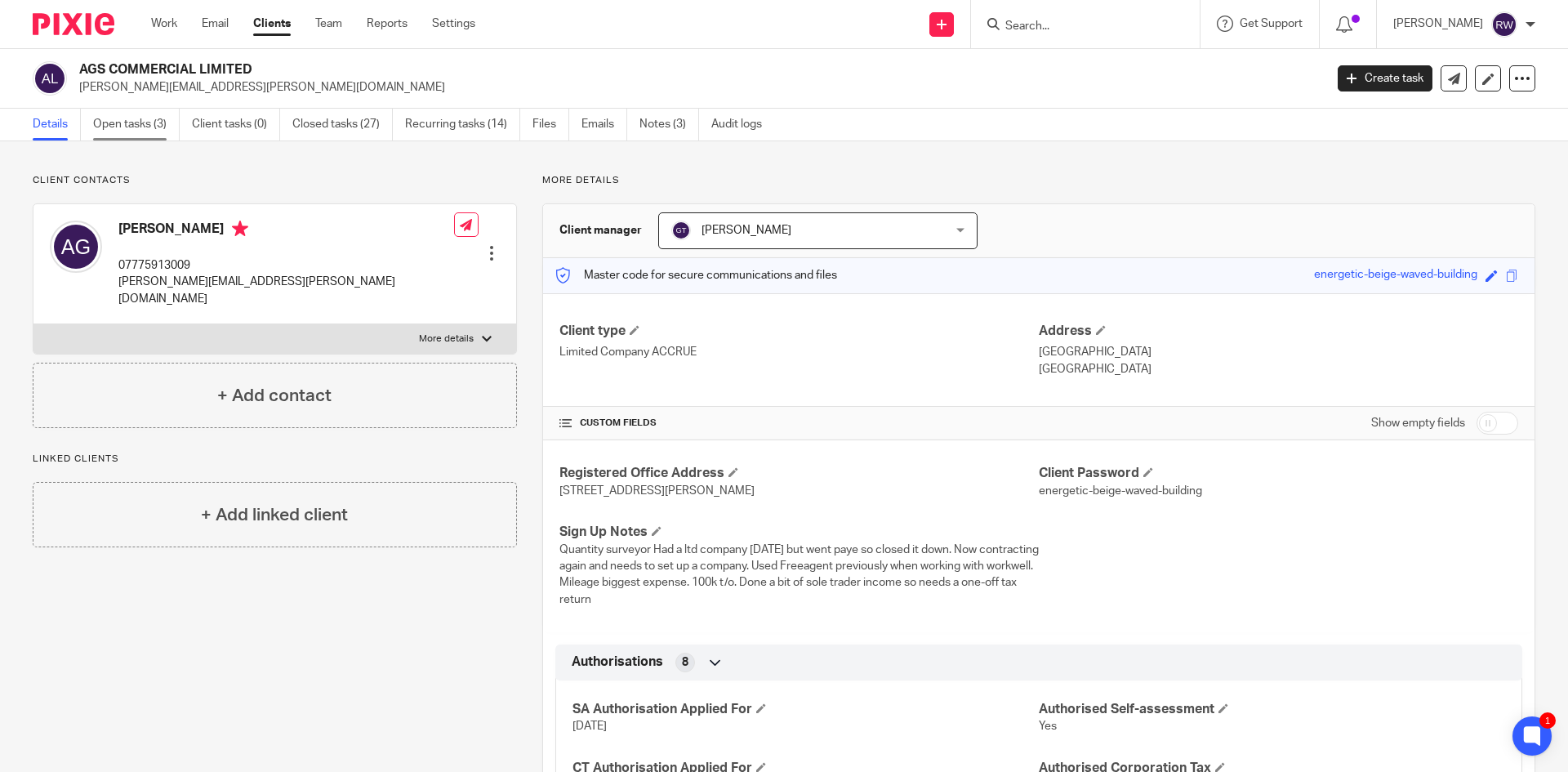
click at [132, 128] on link "Open tasks (3)" at bounding box center [136, 124] width 86 height 31
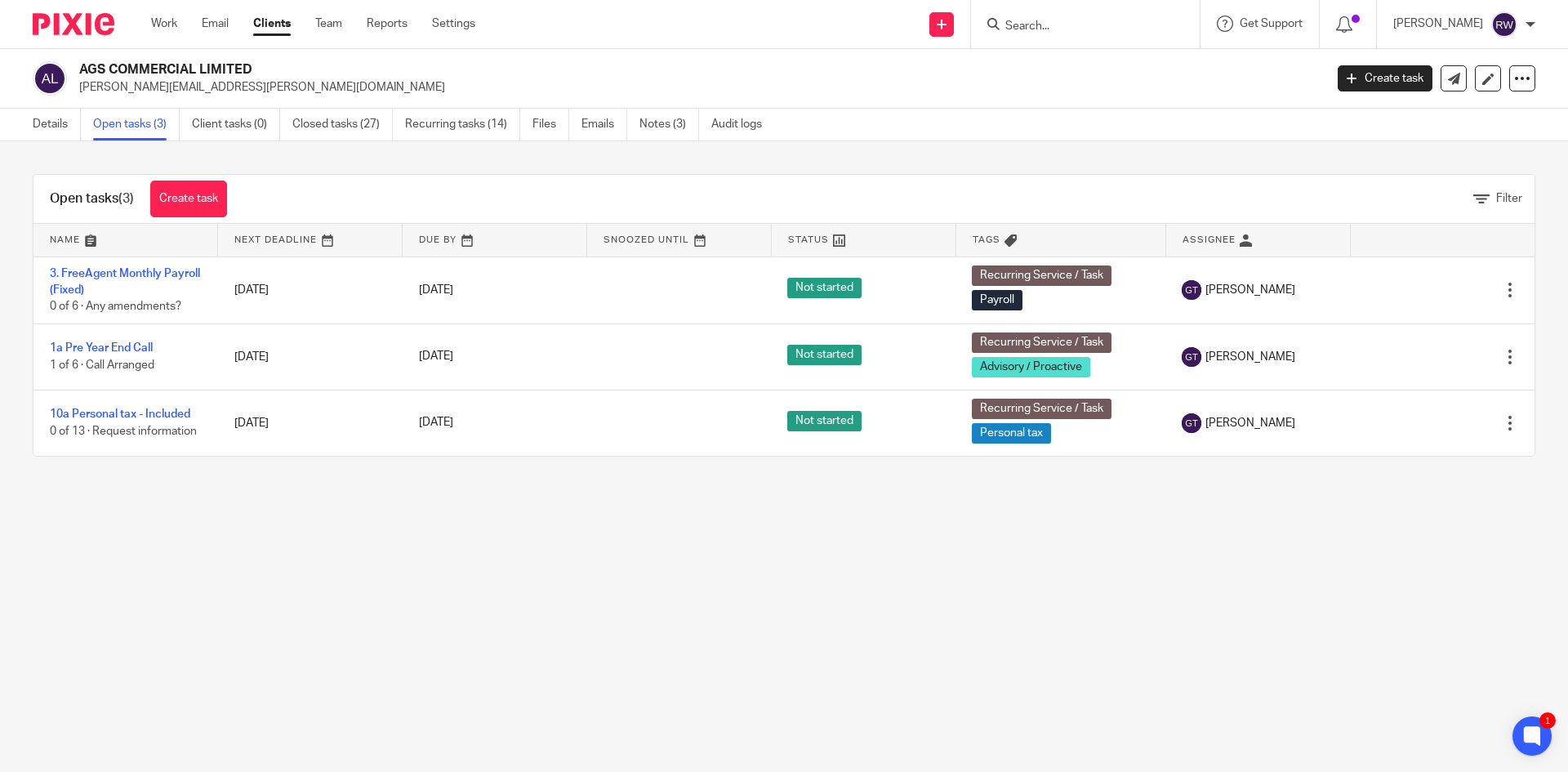
click at [1065, 26] on input "Search" at bounding box center [1077, 26] width 147 height 15
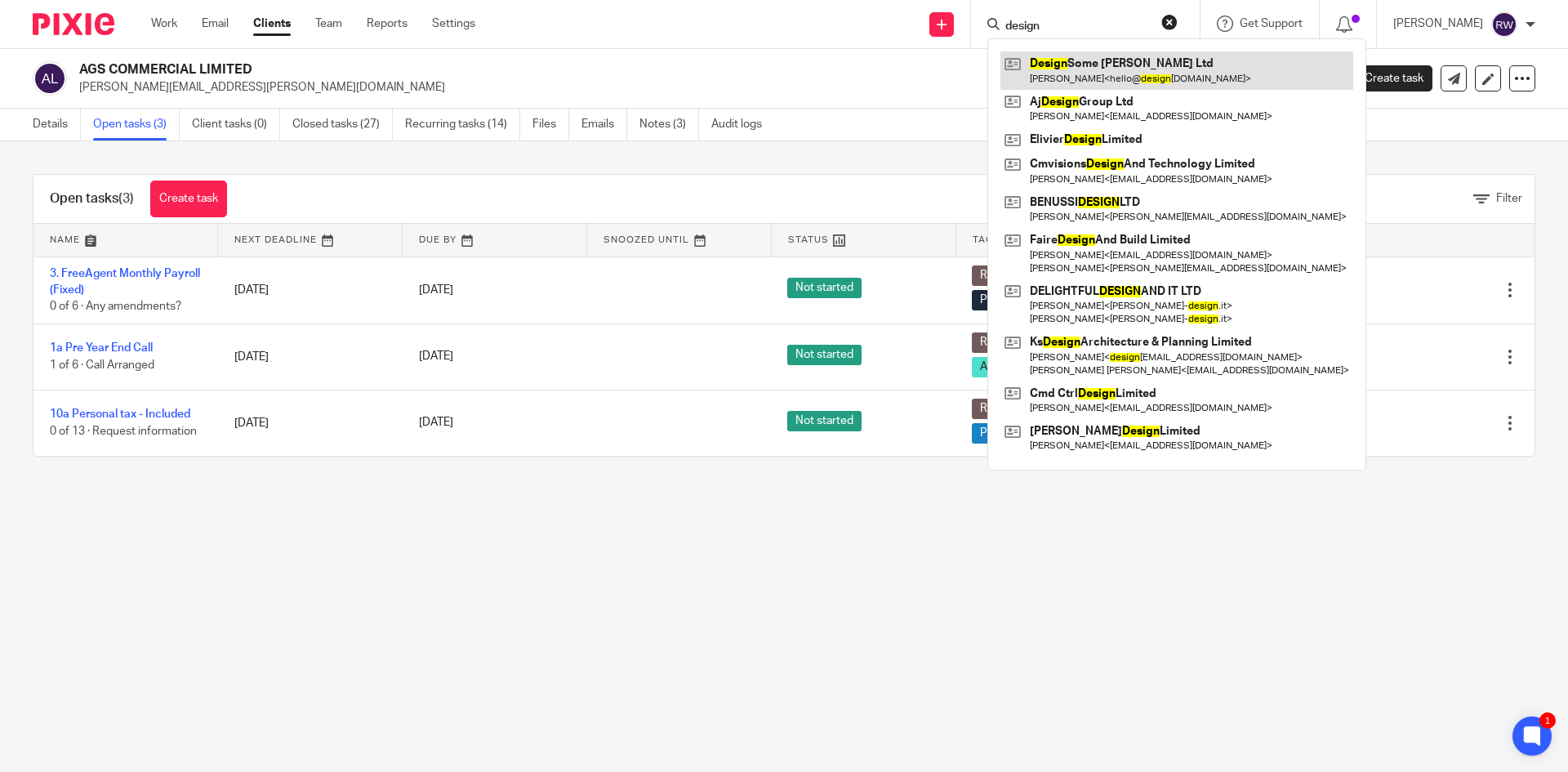
type input "design"
click at [1116, 65] on link at bounding box center [1177, 70] width 353 height 38
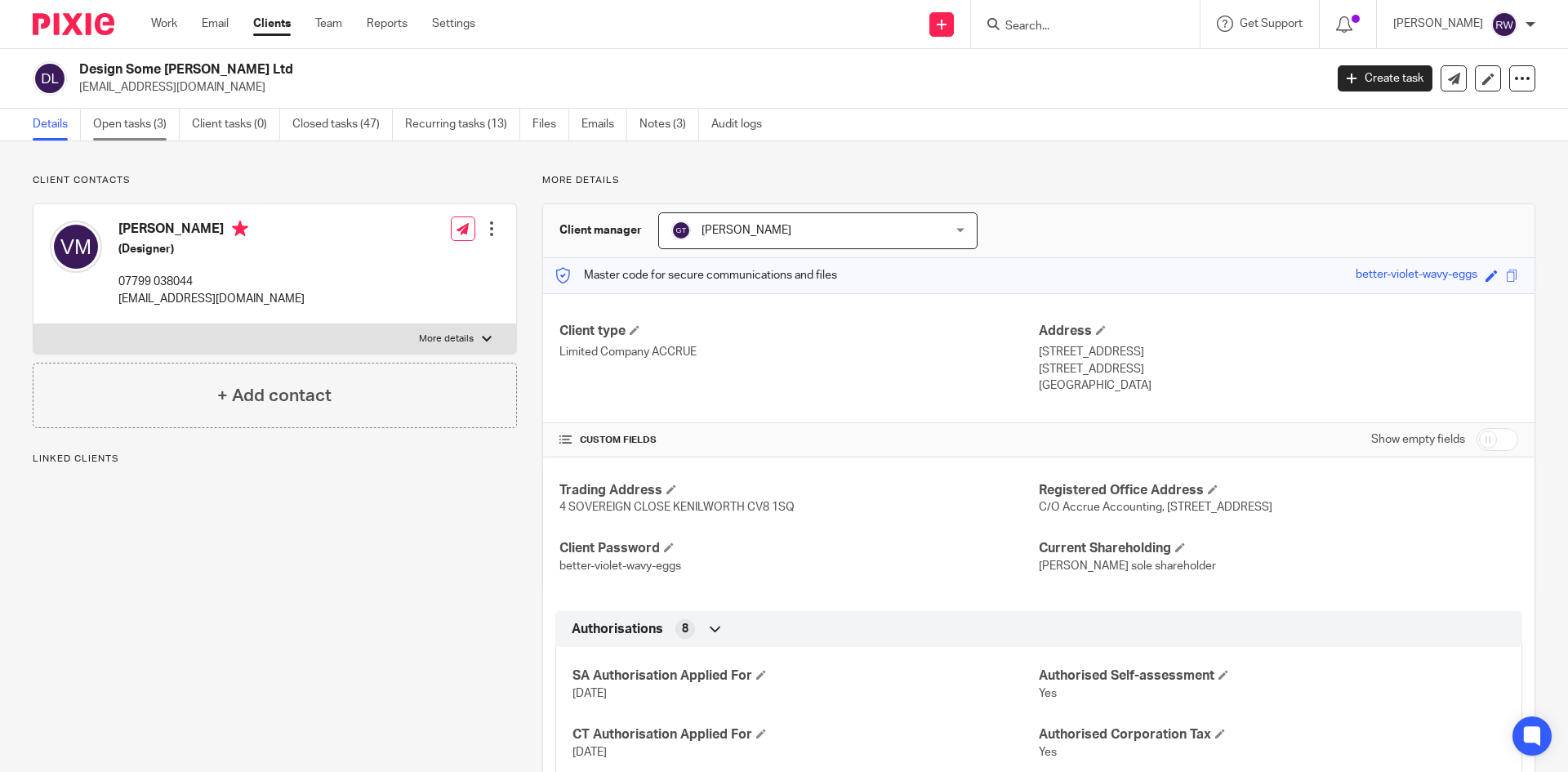
click at [141, 133] on link "Open tasks (3)" at bounding box center [136, 124] width 86 height 31
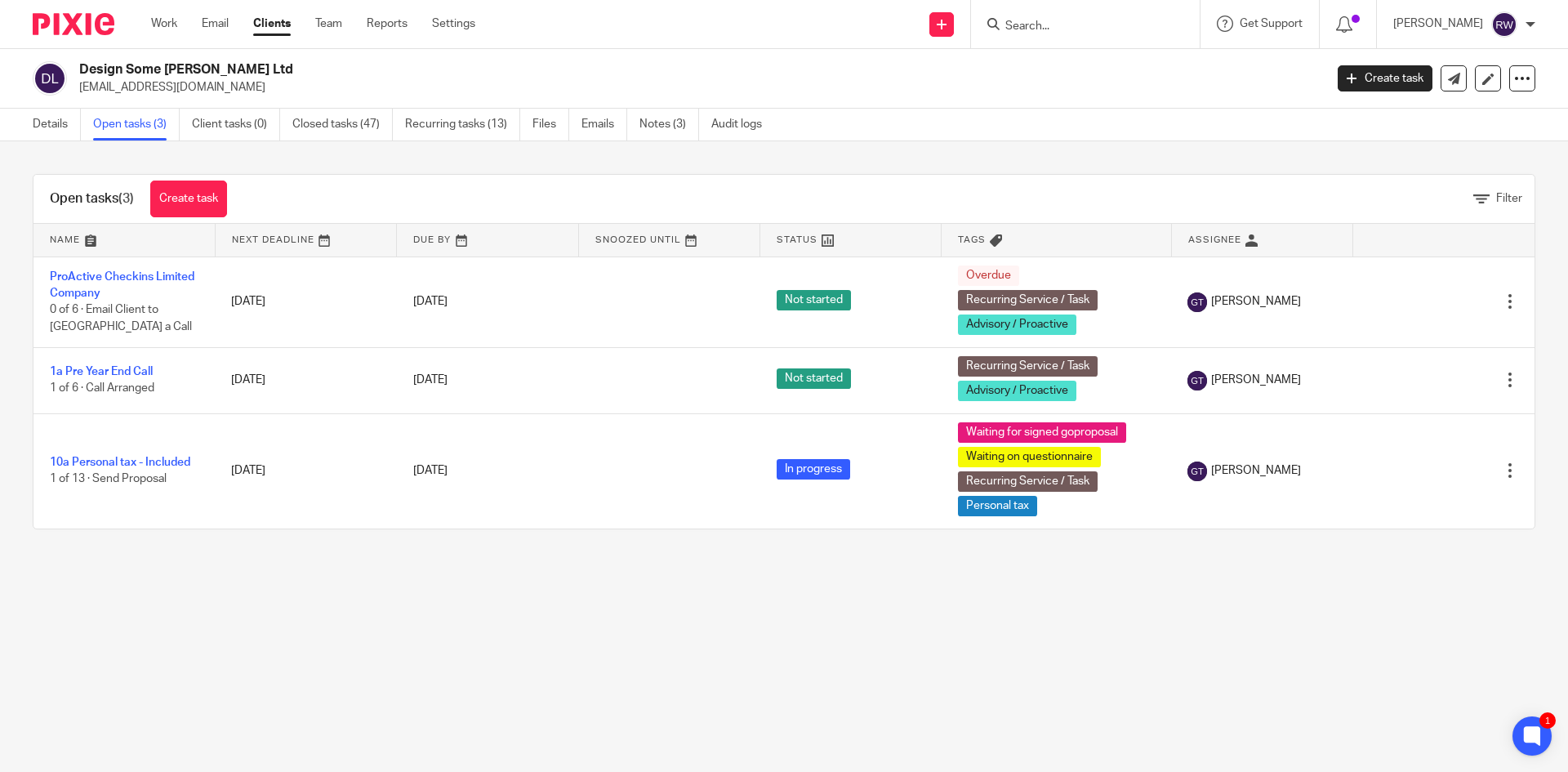
click at [1060, 28] on input "Search" at bounding box center [1077, 26] width 147 height 15
